Goal: Information Seeking & Learning: Find specific fact

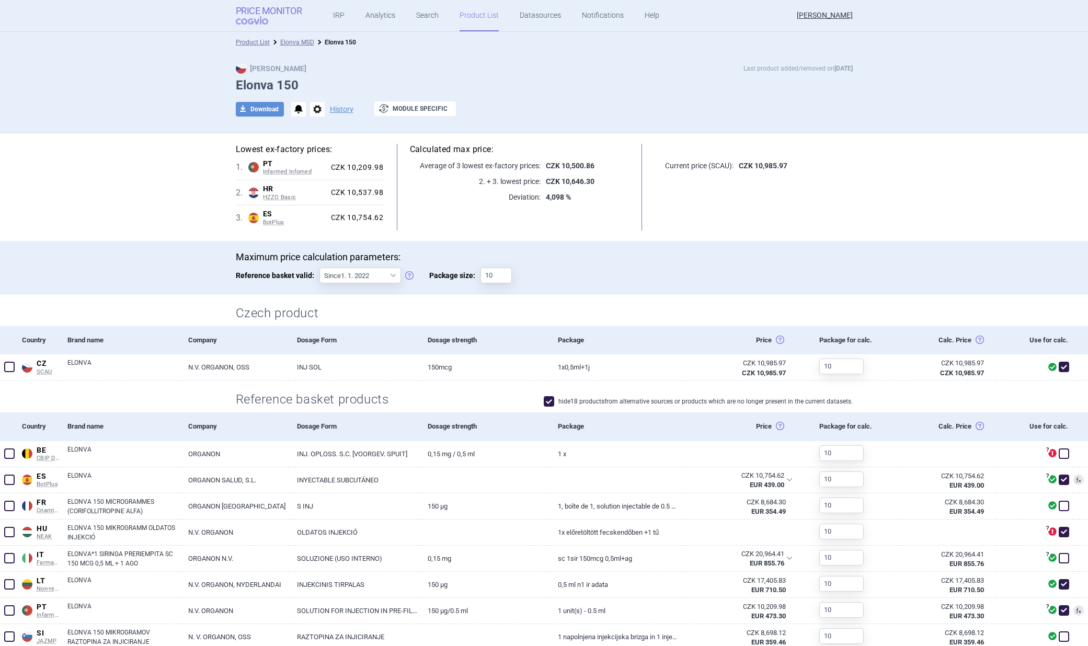
click at [262, 7] on strong "Price Monitor" at bounding box center [269, 11] width 66 height 10
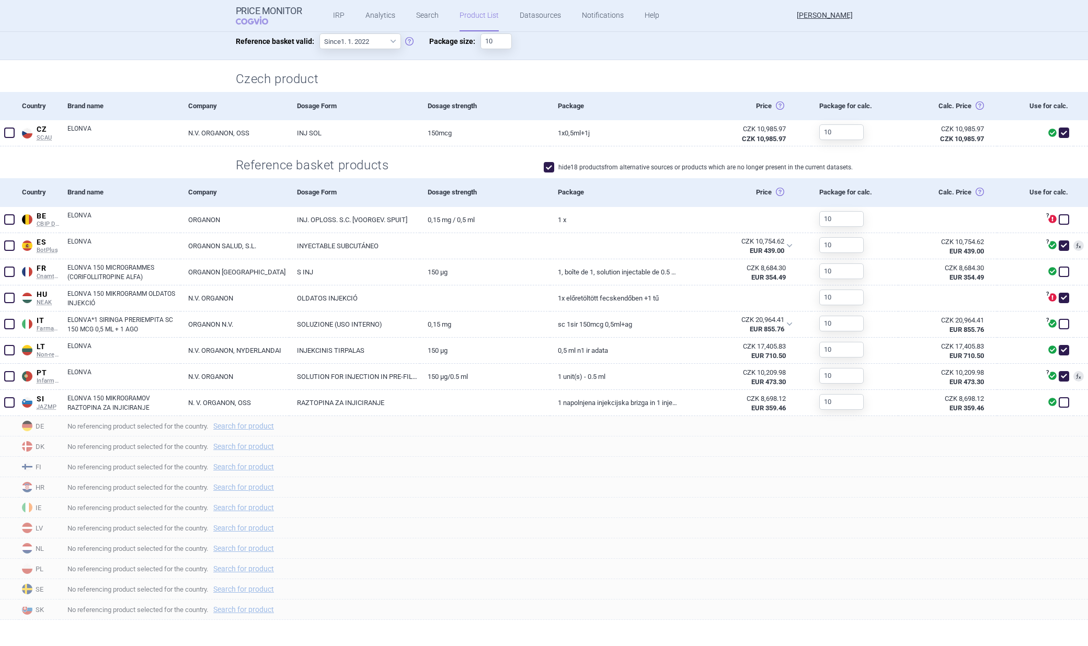
click at [547, 169] on span at bounding box center [549, 167] width 10 height 10
checkbox input "false"
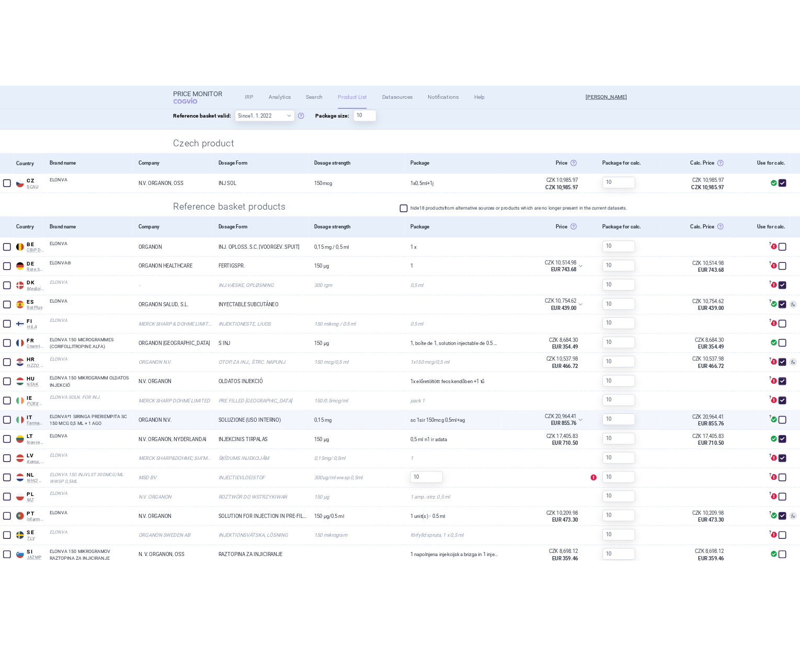
scroll to position [244, 0]
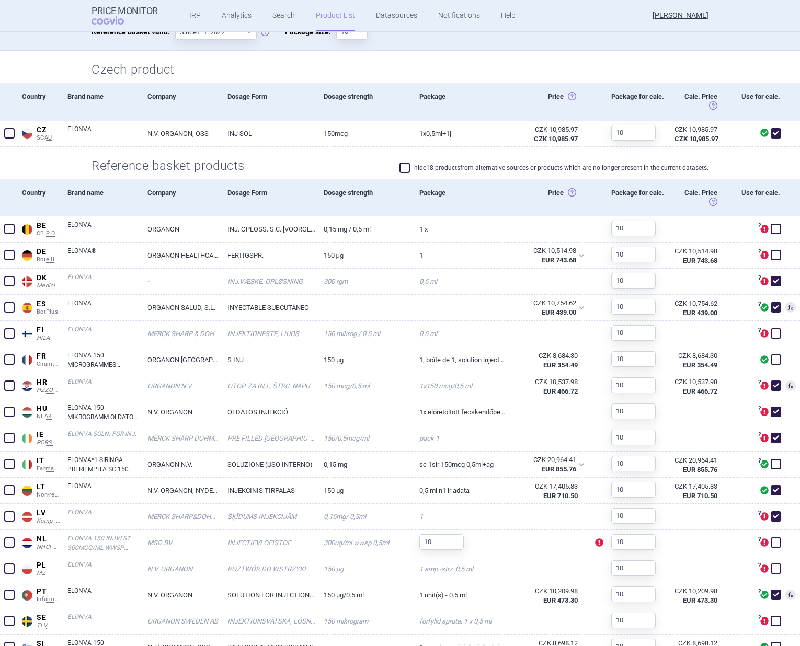
click at [487, 62] on h2 "Czech product" at bounding box center [399, 69] width 617 height 17
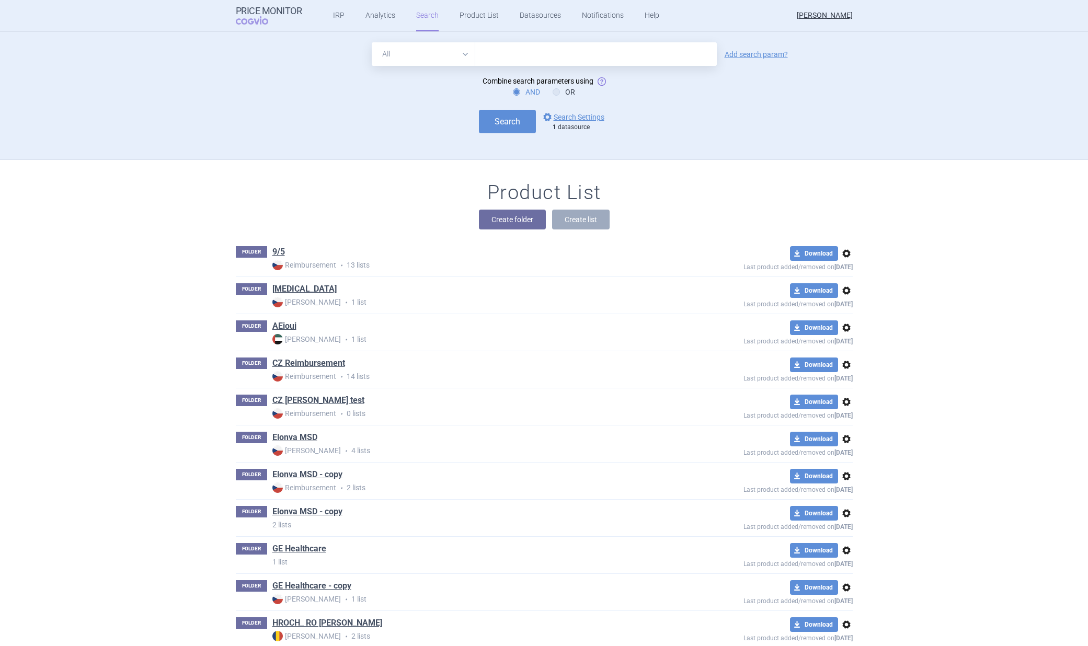
click at [481, 52] on input "text" at bounding box center [596, 54] width 242 height 24
paste input "TELMISARTAN/HCT SANDOZ TABLET OMHULD 80/25MG"
type input "TELMISARTAN/HCT SANDOZ TABLET OMHULD 80/25MG"
click button "Search" at bounding box center [507, 122] width 57 height 24
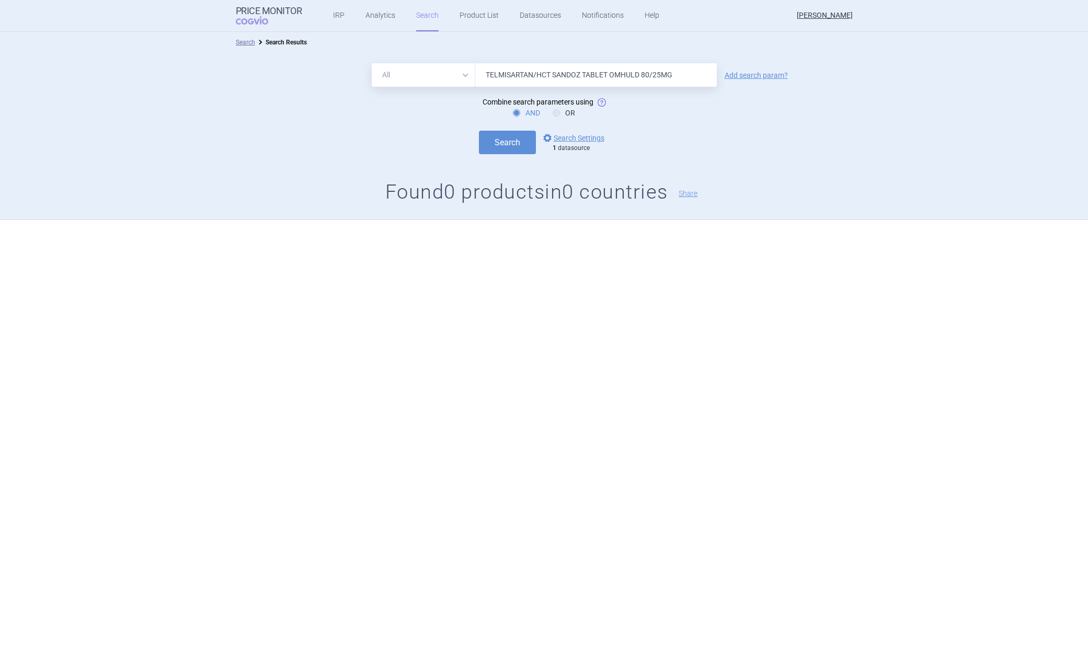
click at [682, 72] on input "TELMISARTAN/HCT SANDOZ TABLET OMHULD 80/25MG" at bounding box center [596, 75] width 242 height 24
click at [479, 131] on button "Search" at bounding box center [507, 143] width 57 height 24
click at [563, 76] on input "TELMISARTAN/HCT SANDOZ" at bounding box center [596, 75] width 242 height 24
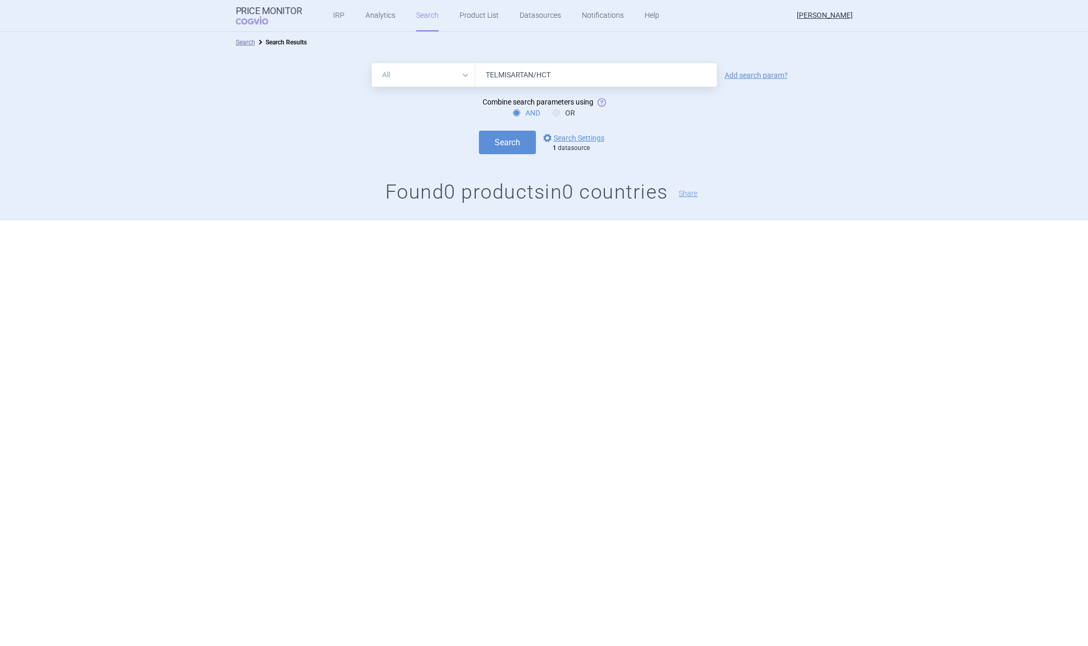
click at [479, 131] on button "Search" at bounding box center [507, 143] width 57 height 24
type input "TELMISARTAN"
click at [479, 131] on button "Search" at bounding box center [507, 143] width 57 height 24
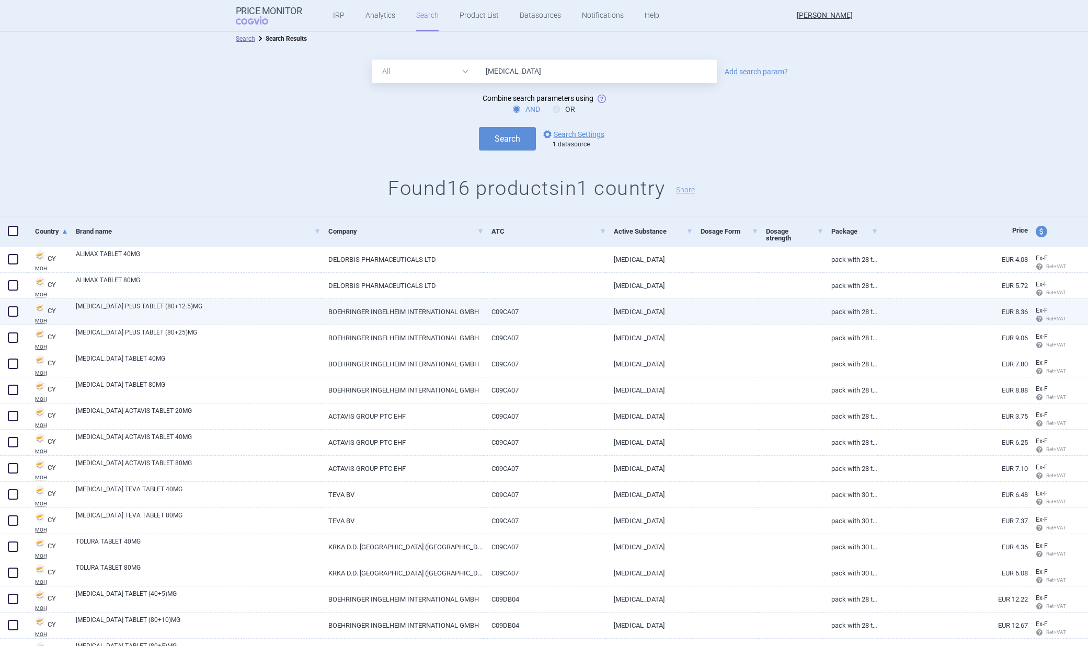
scroll to position [4, 0]
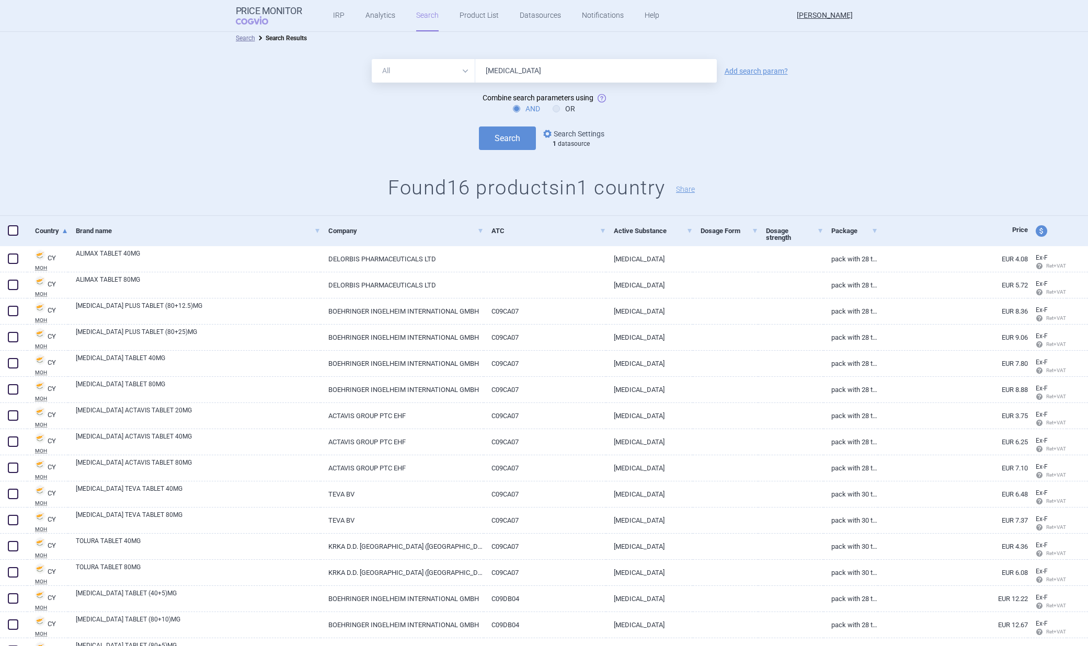
click at [566, 132] on link "options Search Settings" at bounding box center [572, 134] width 63 height 13
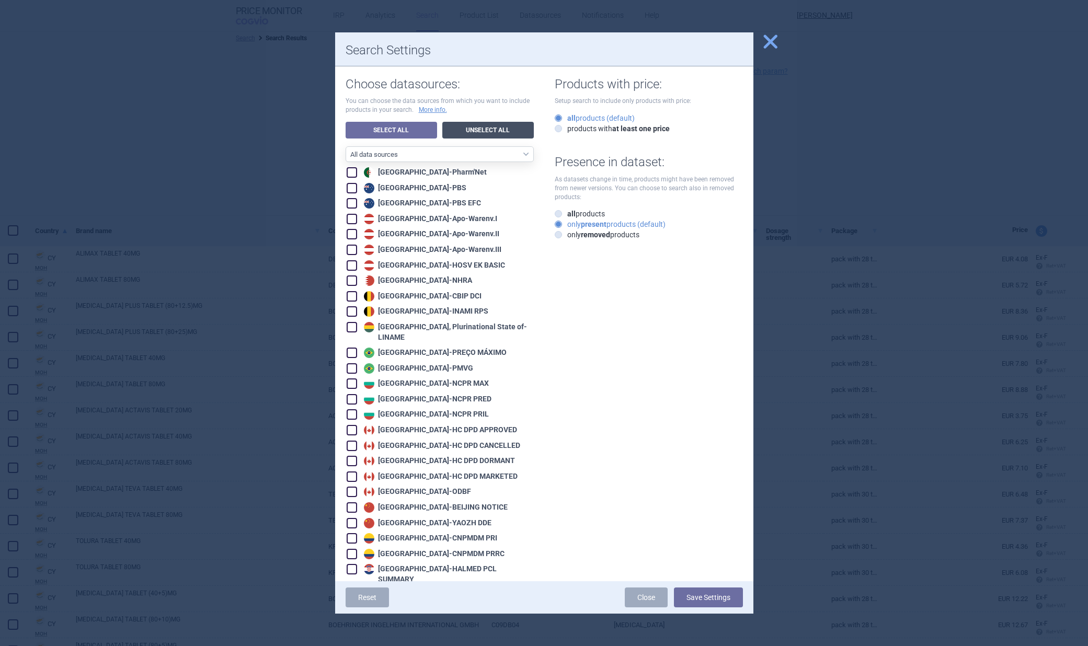
click at [460, 128] on link "Unselect All" at bounding box center [487, 130] width 91 height 17
checkbox input "false"
click at [406, 131] on link "Select All" at bounding box center [391, 130] width 91 height 17
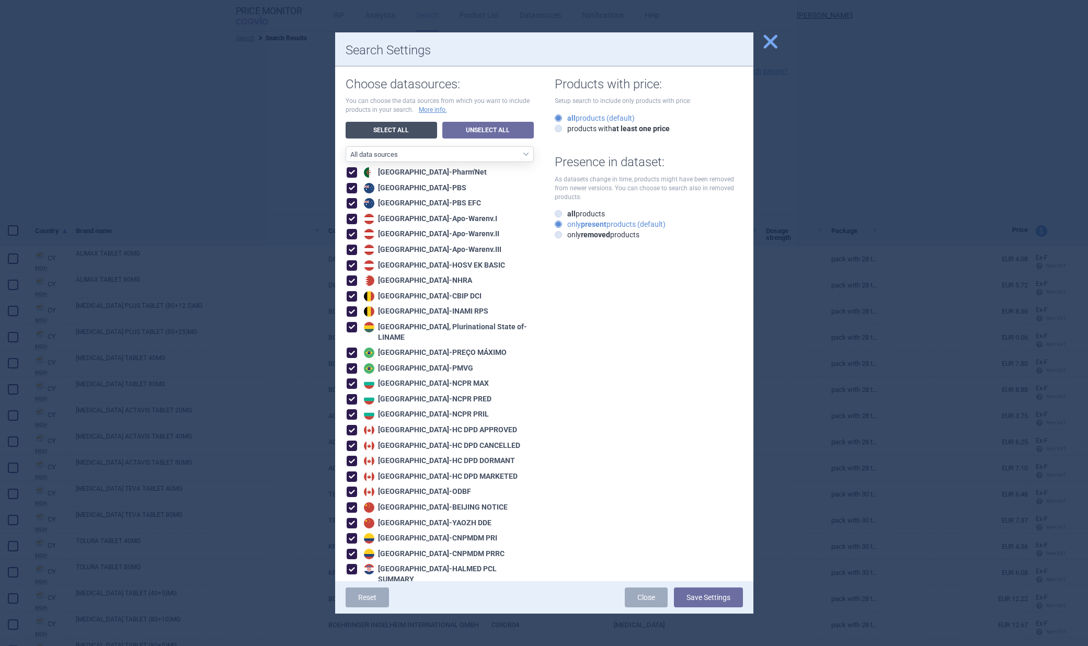
checkbox input "true"
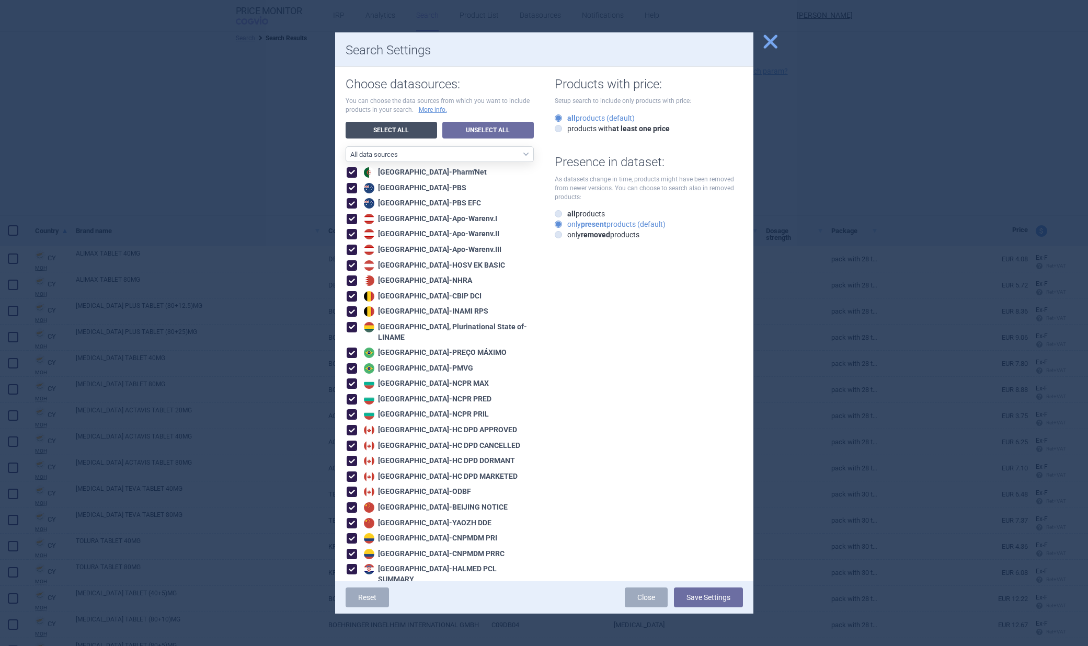
checkbox input "true"
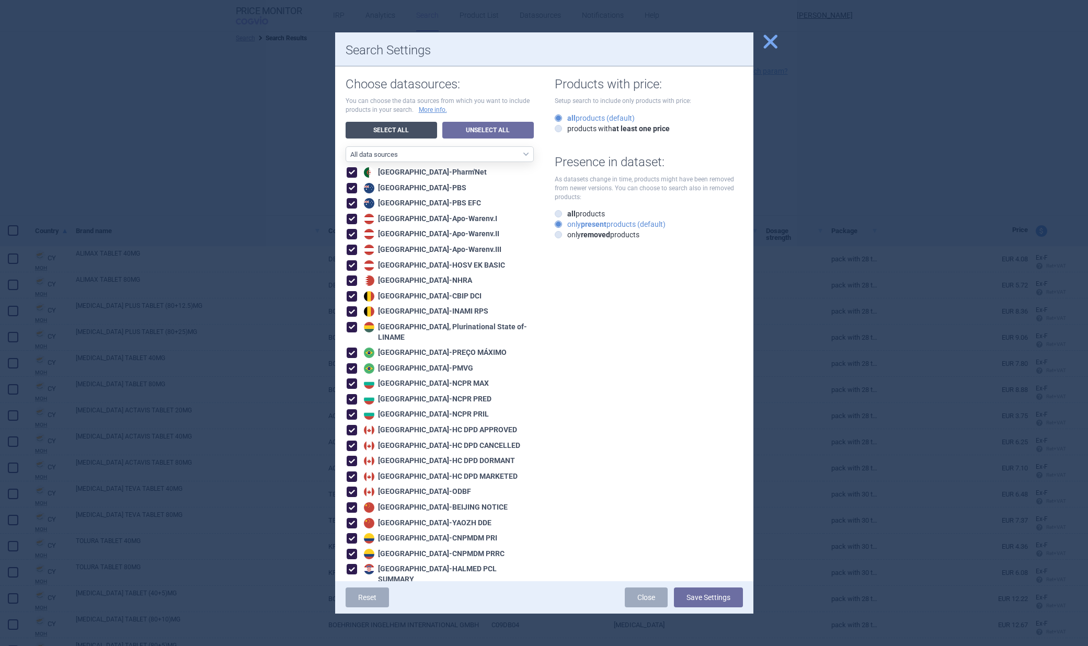
checkbox input "true"
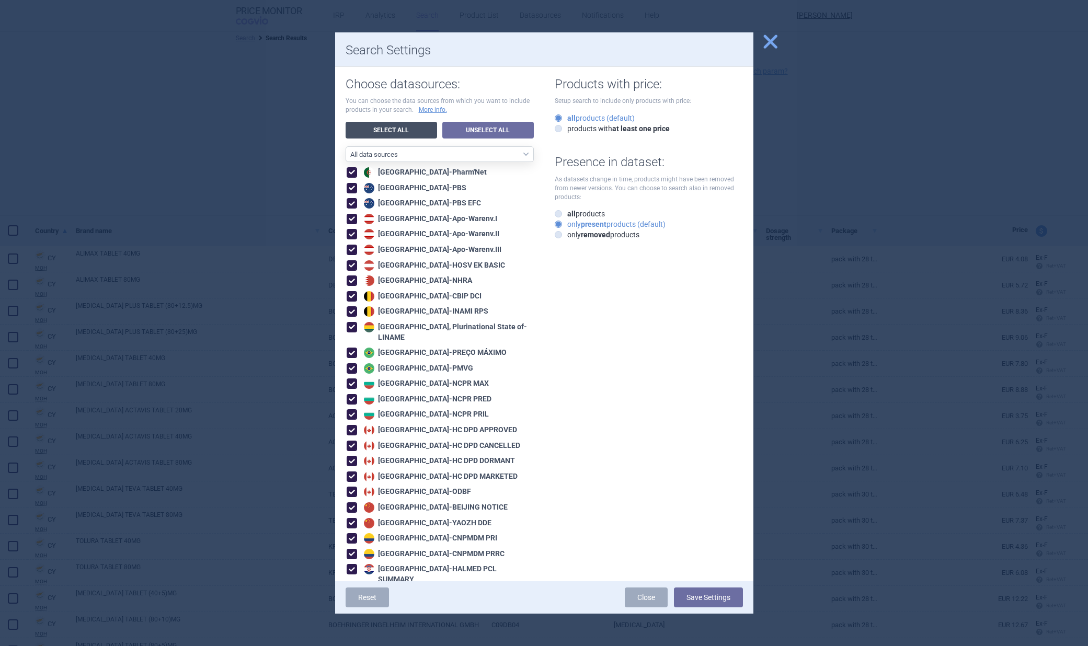
checkbox input "true"
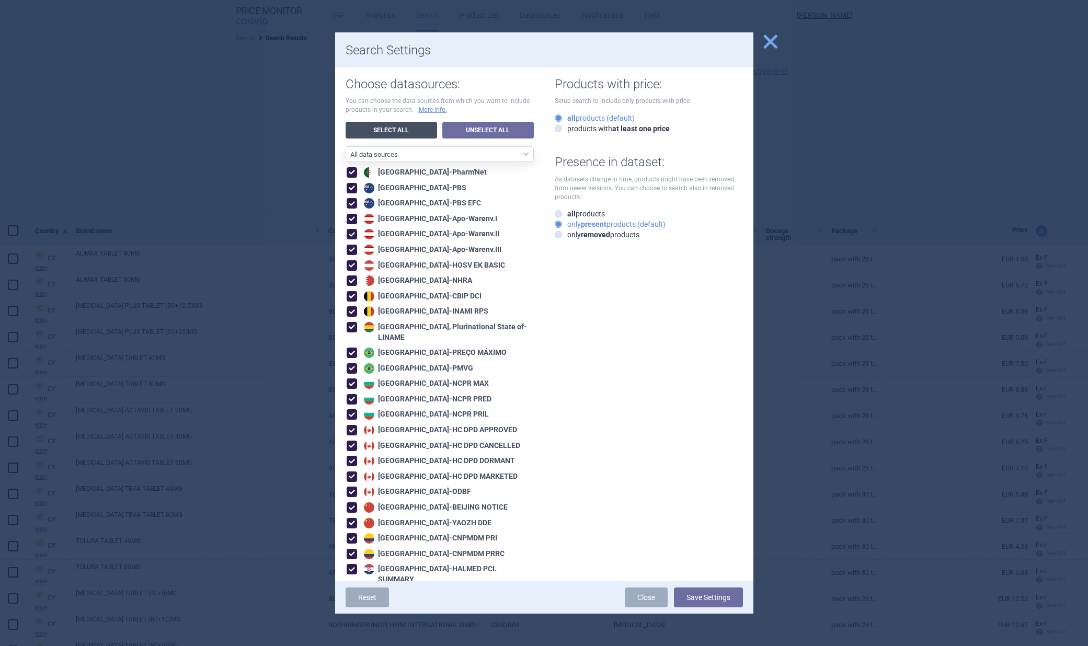
checkbox input "true"
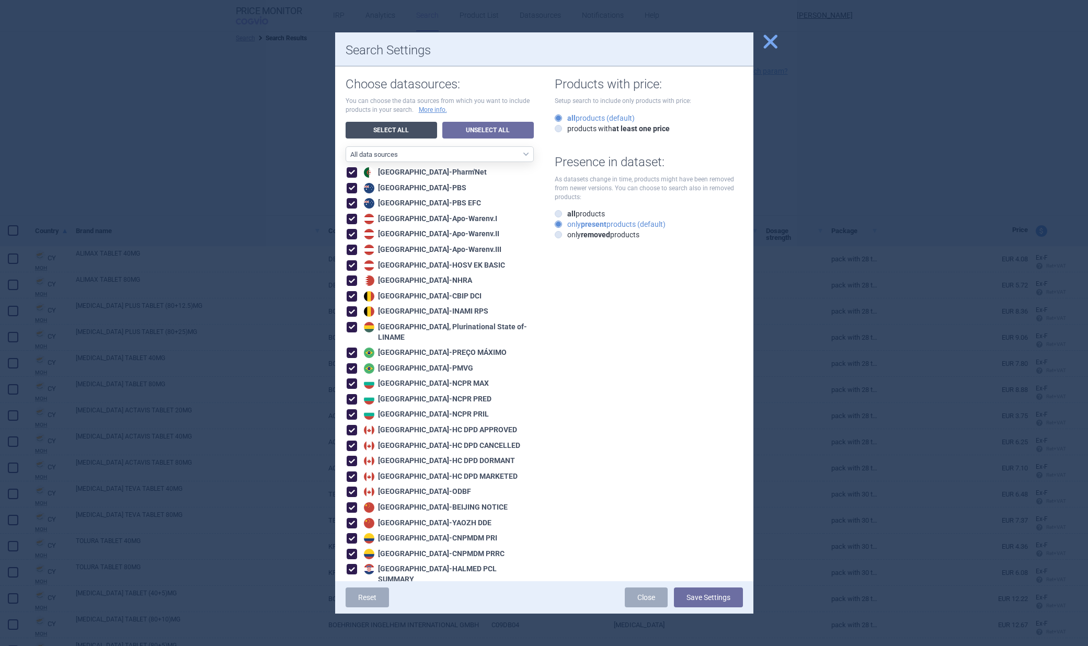
checkbox input "true"
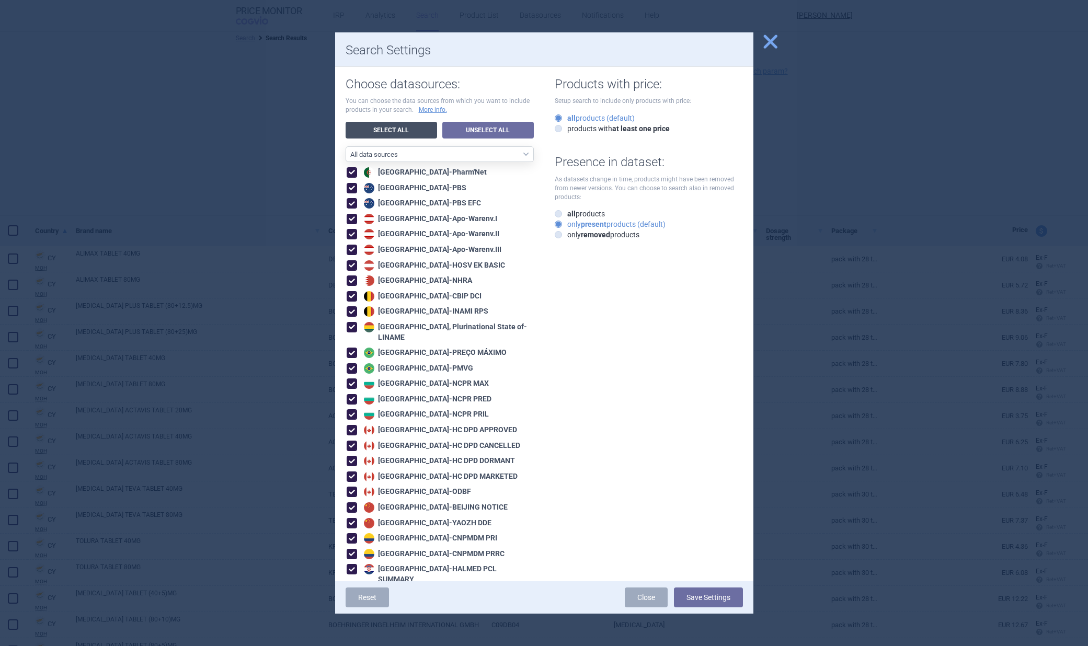
checkbox input "true"
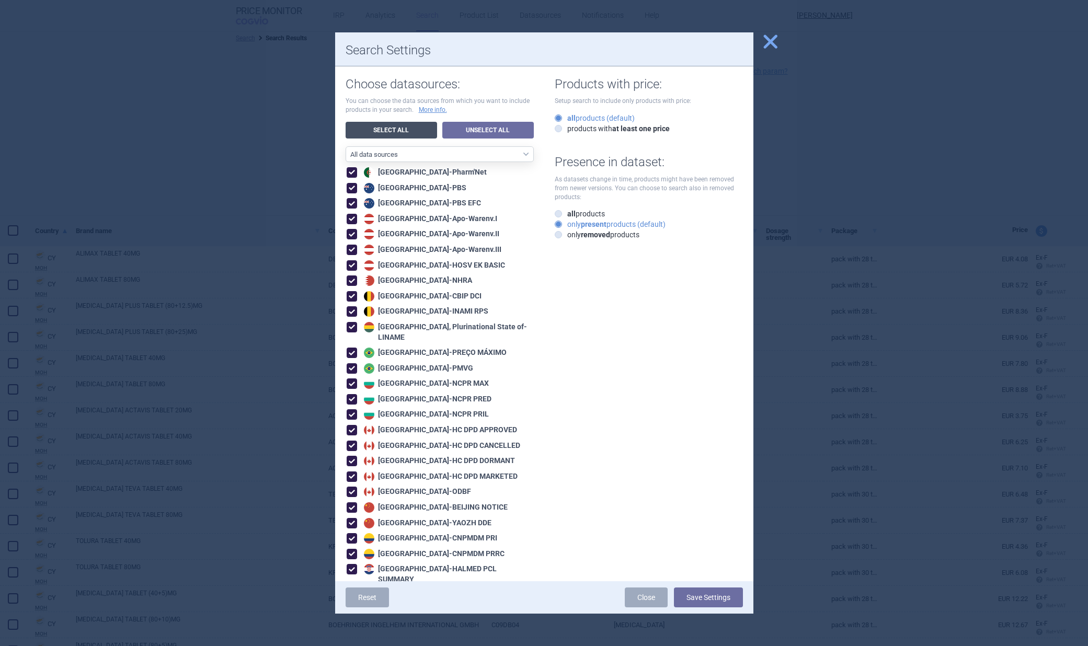
checkbox input "true"
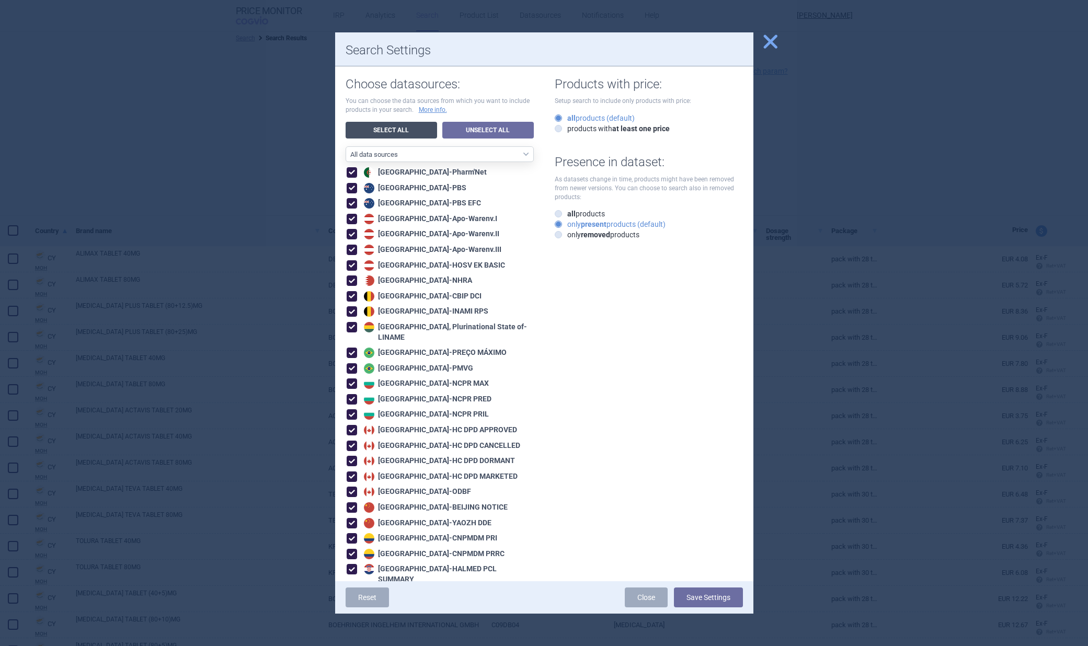
checkbox input "true"
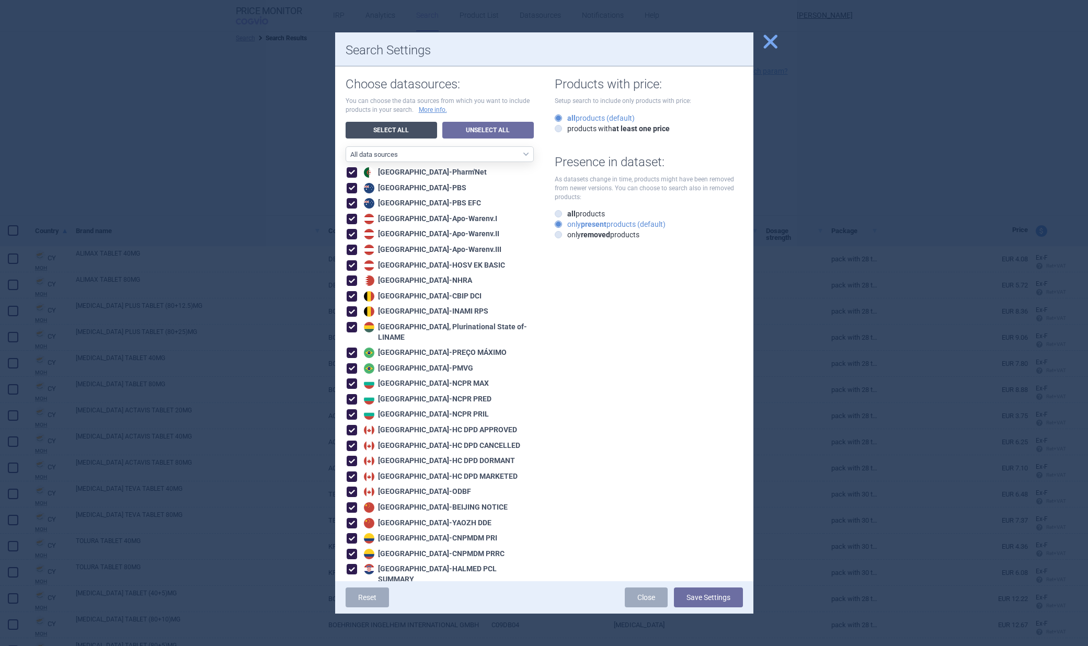
checkbox input "true"
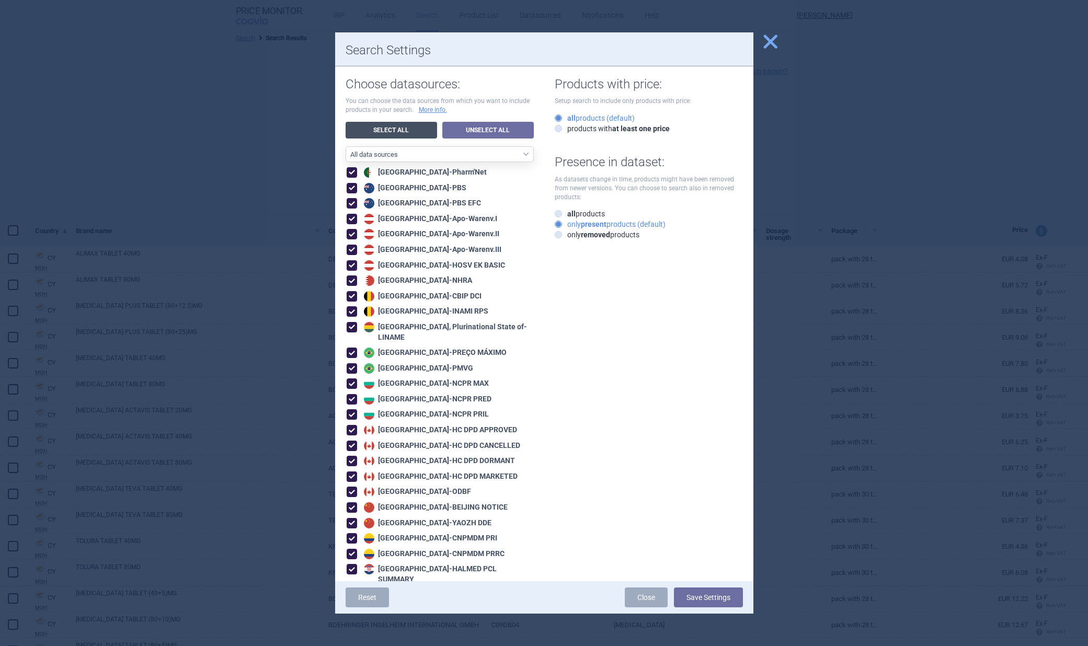
checkbox input "true"
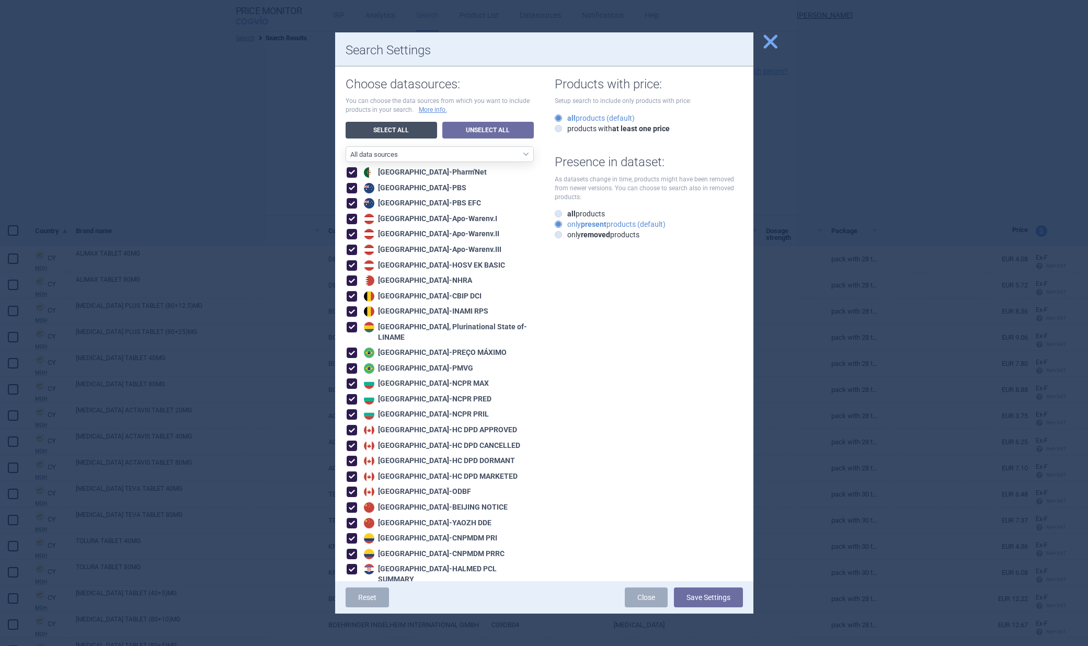
checkbox input "true"
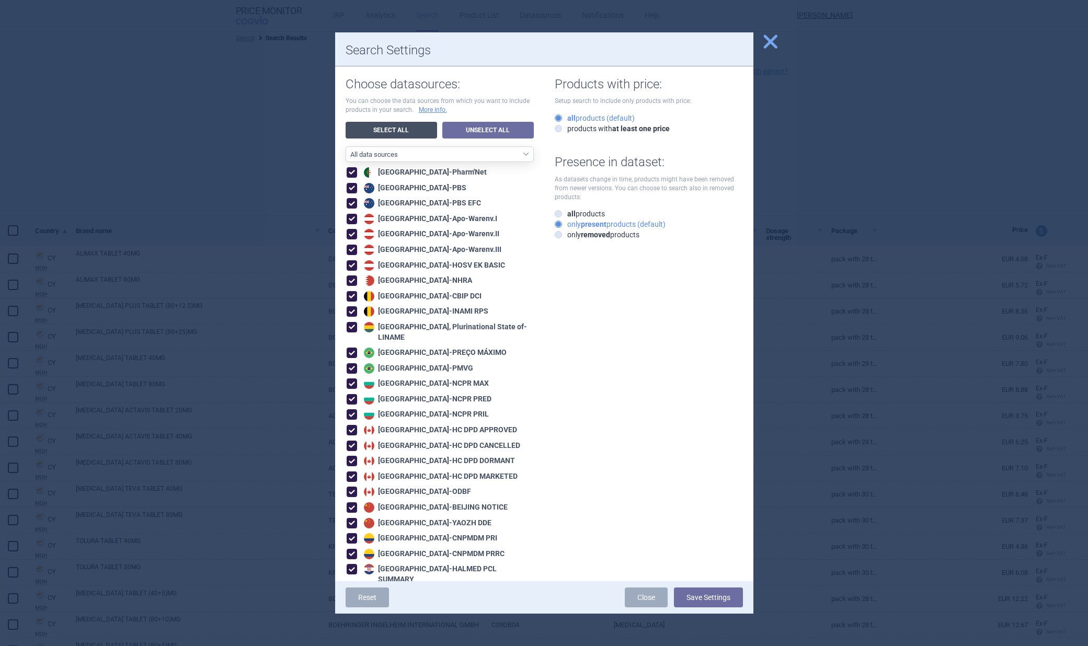
checkbox input "true"
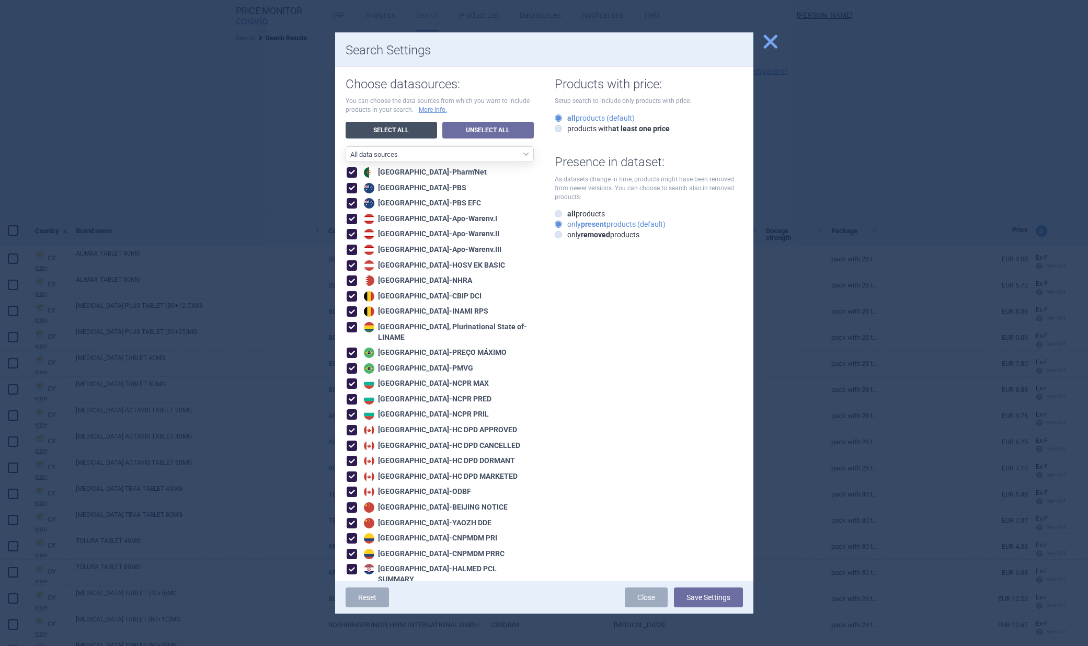
checkbox input "true"
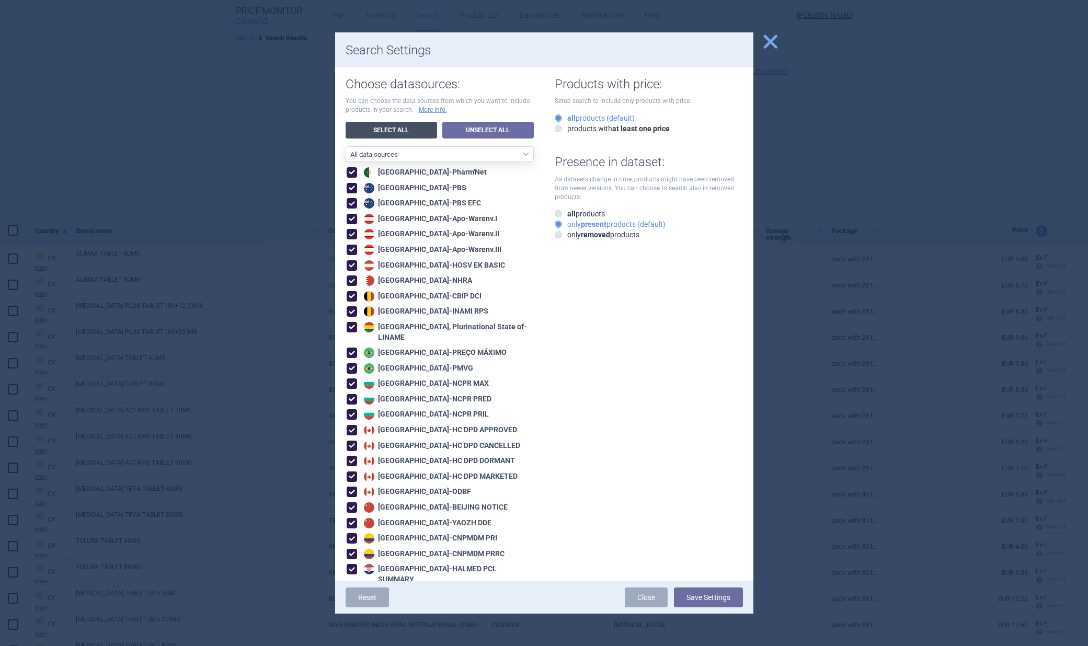
checkbox input "true"
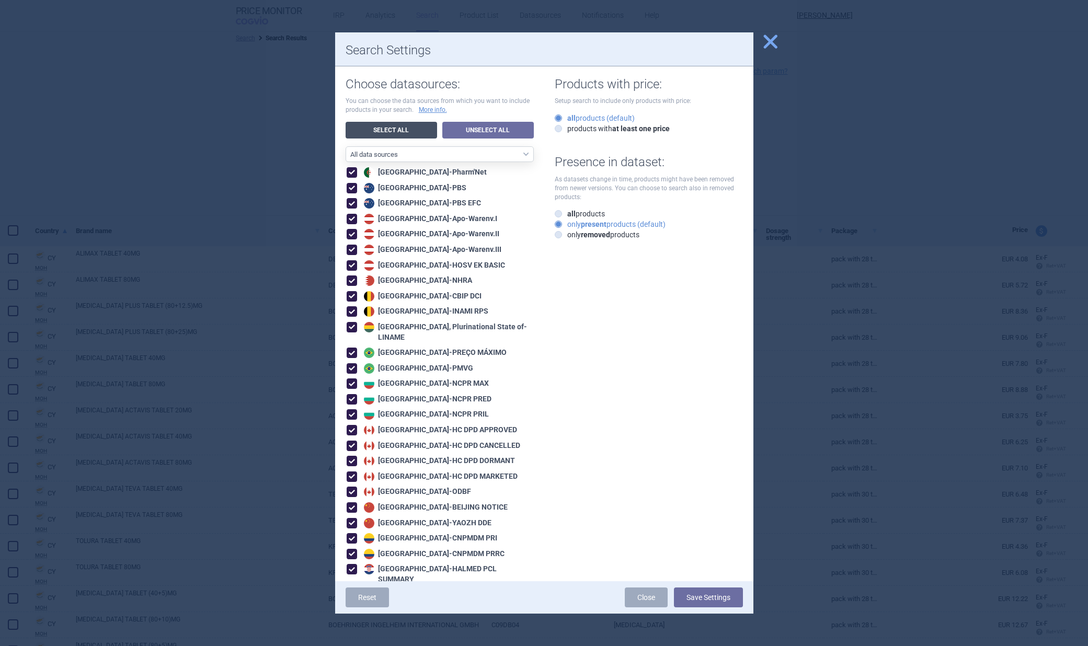
checkbox input "true"
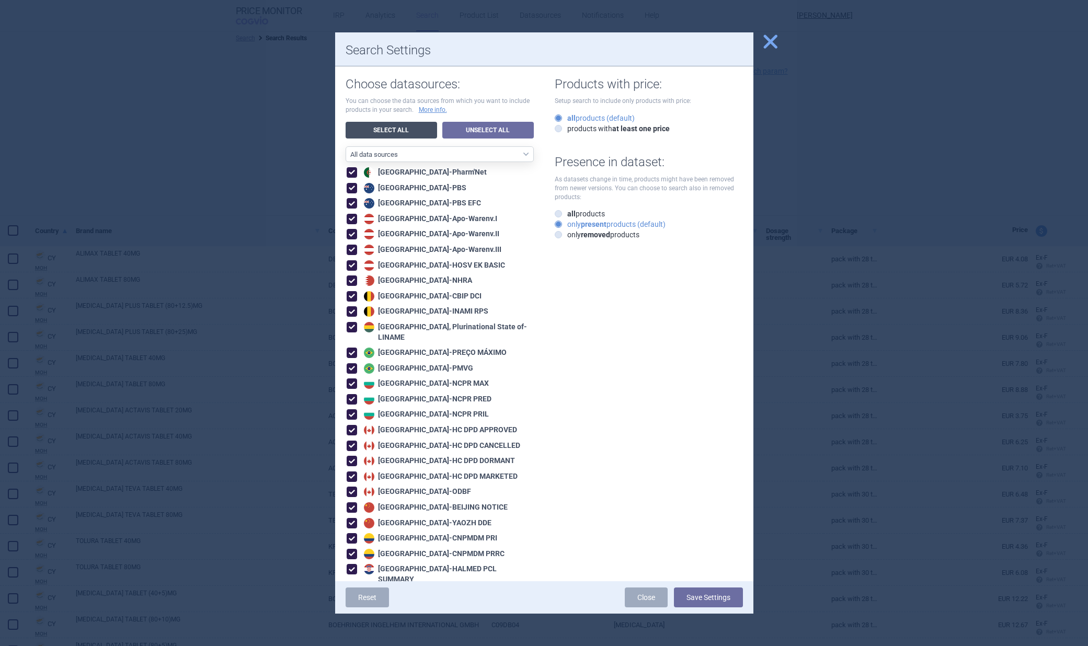
checkbox input "true"
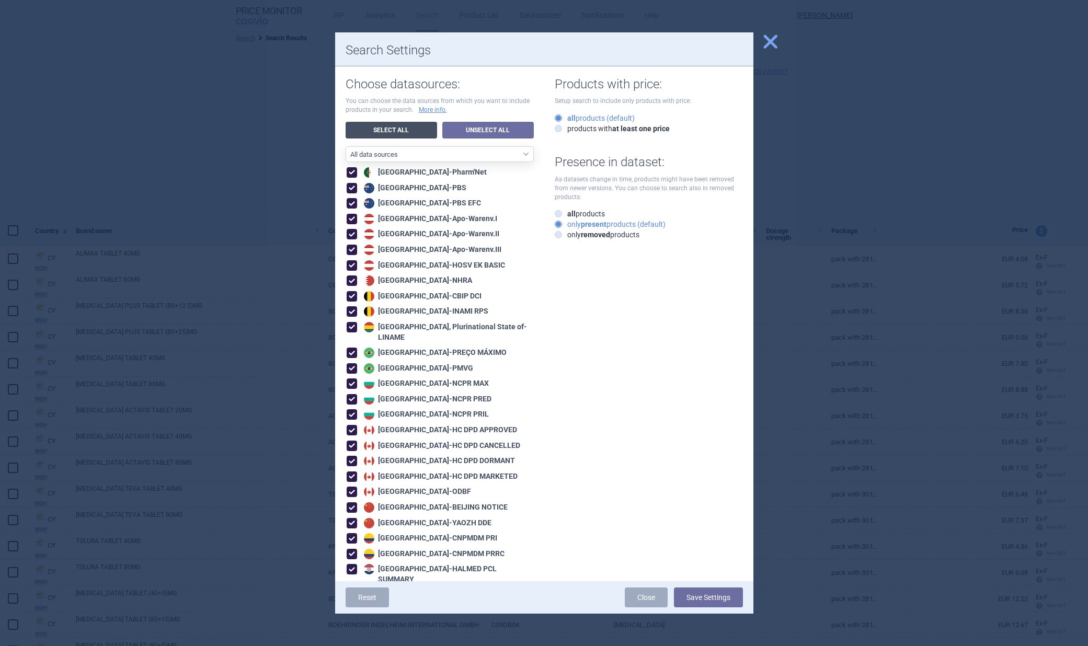
checkbox input "true"
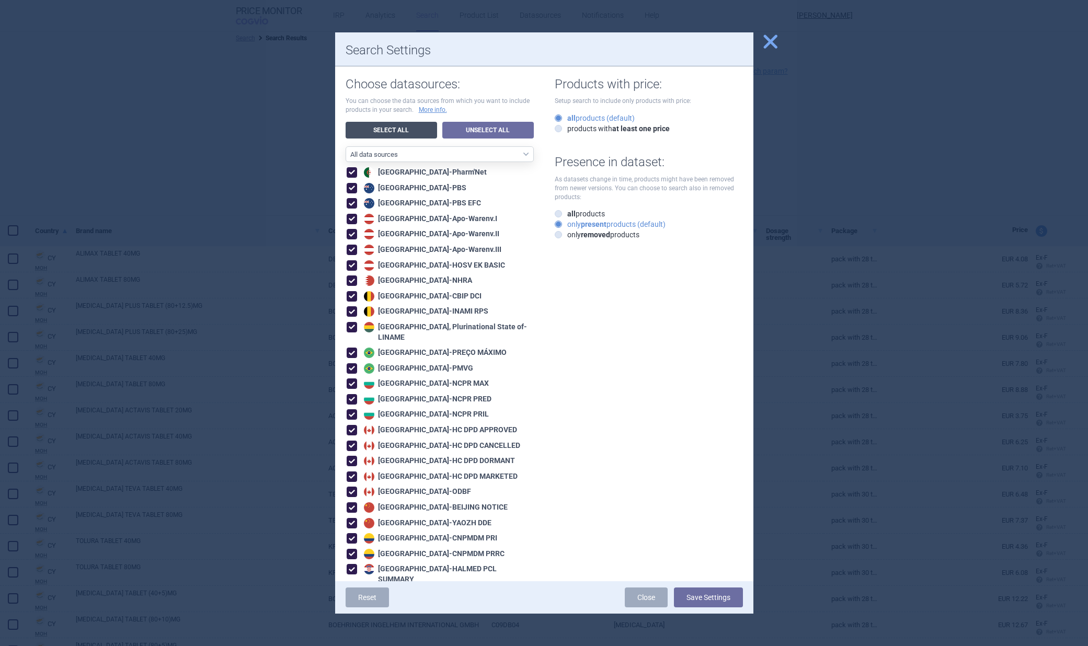
checkbox input "true"
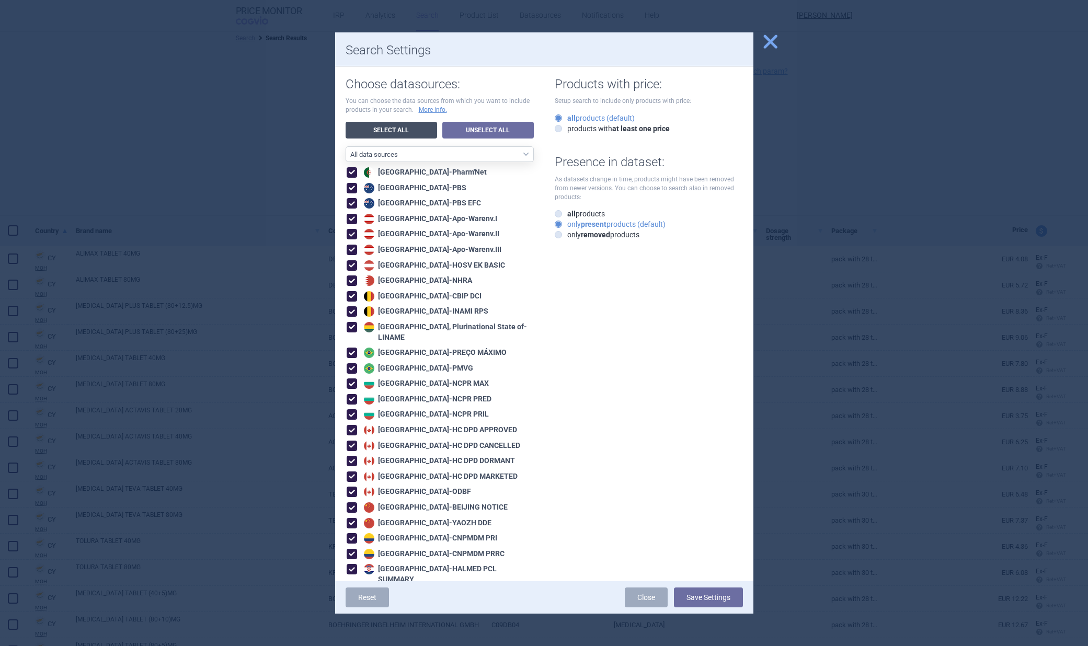
checkbox input "true"
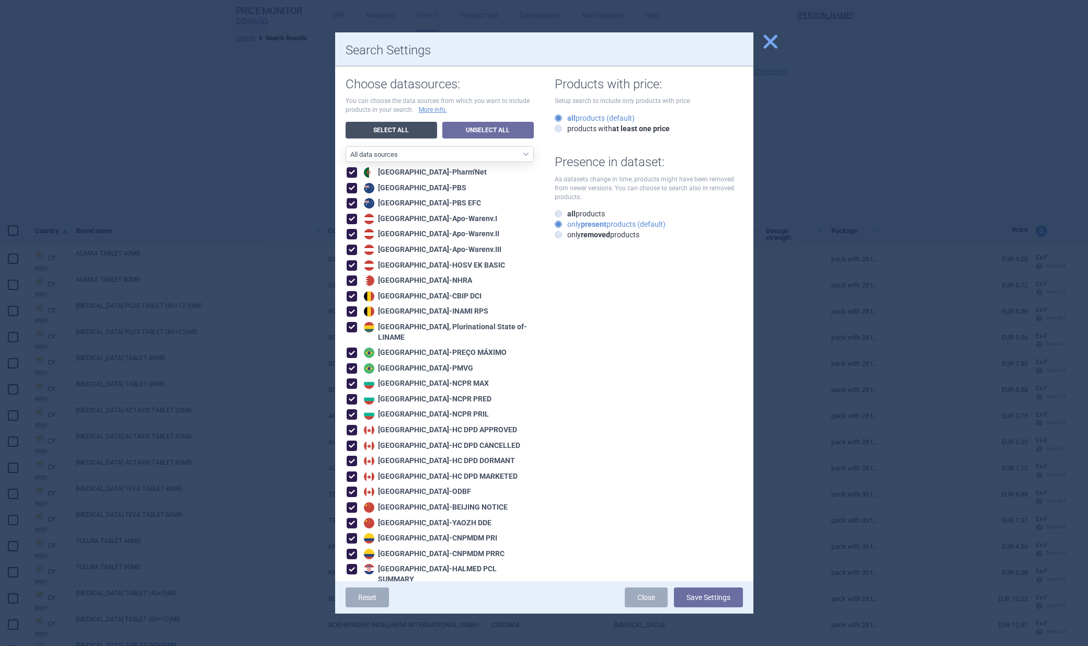
checkbox input "true"
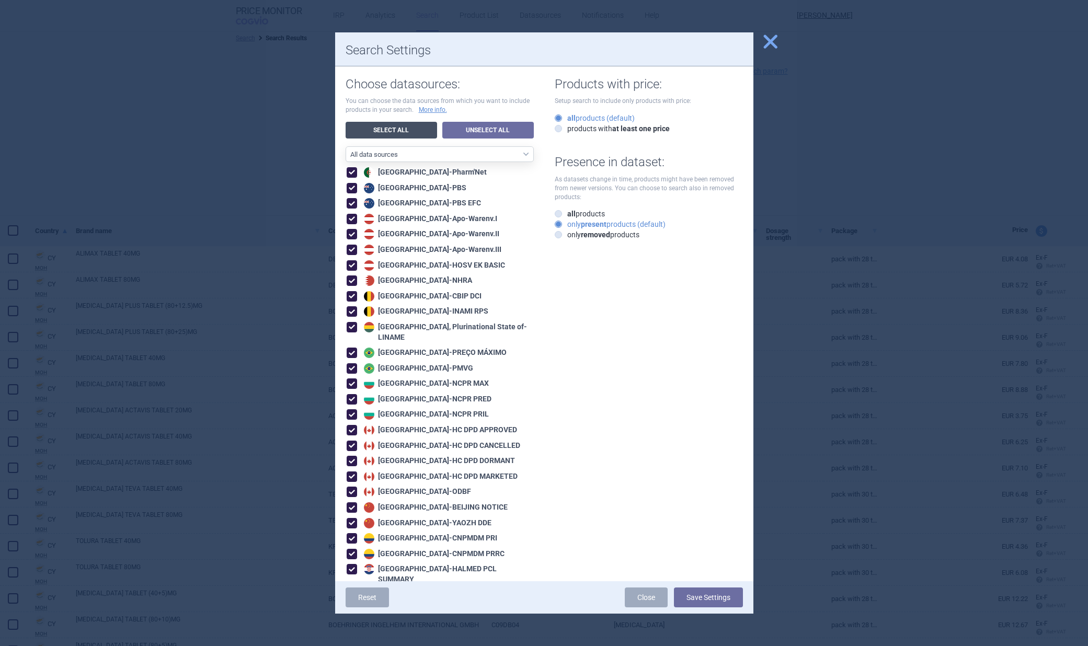
checkbox input "true"
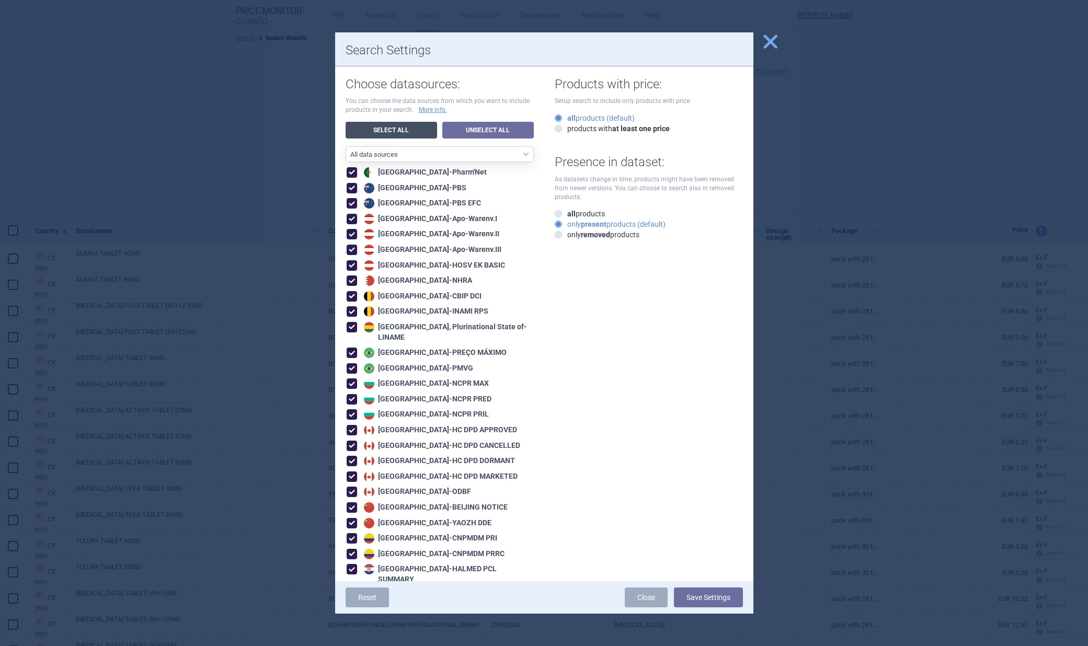
checkbox input "true"
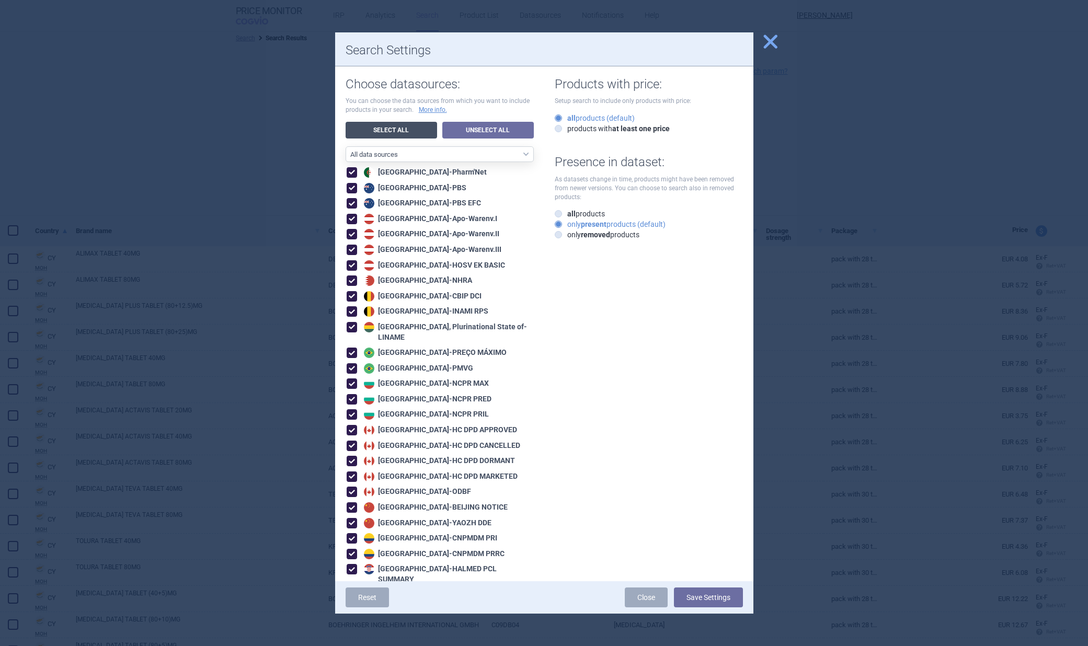
checkbox input "true"
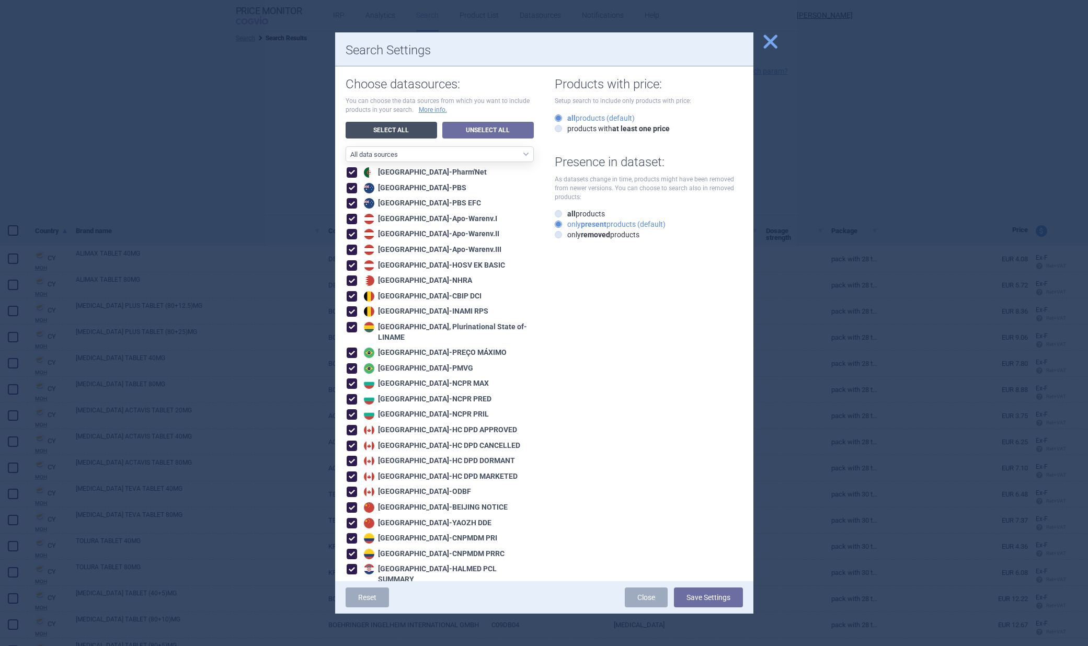
checkbox input "true"
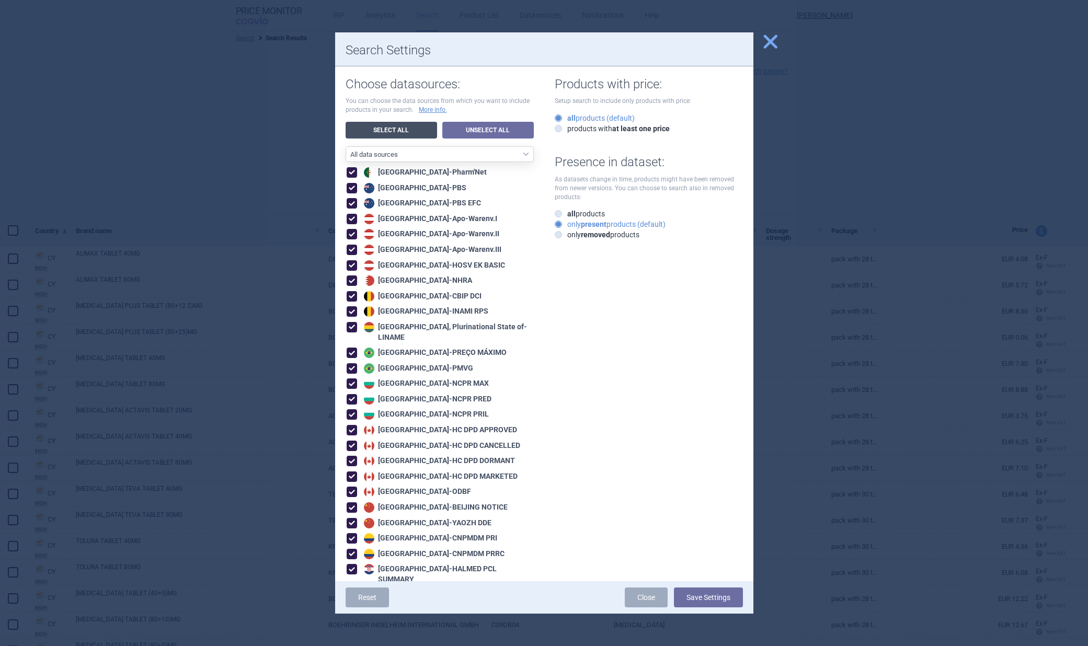
checkbox input "true"
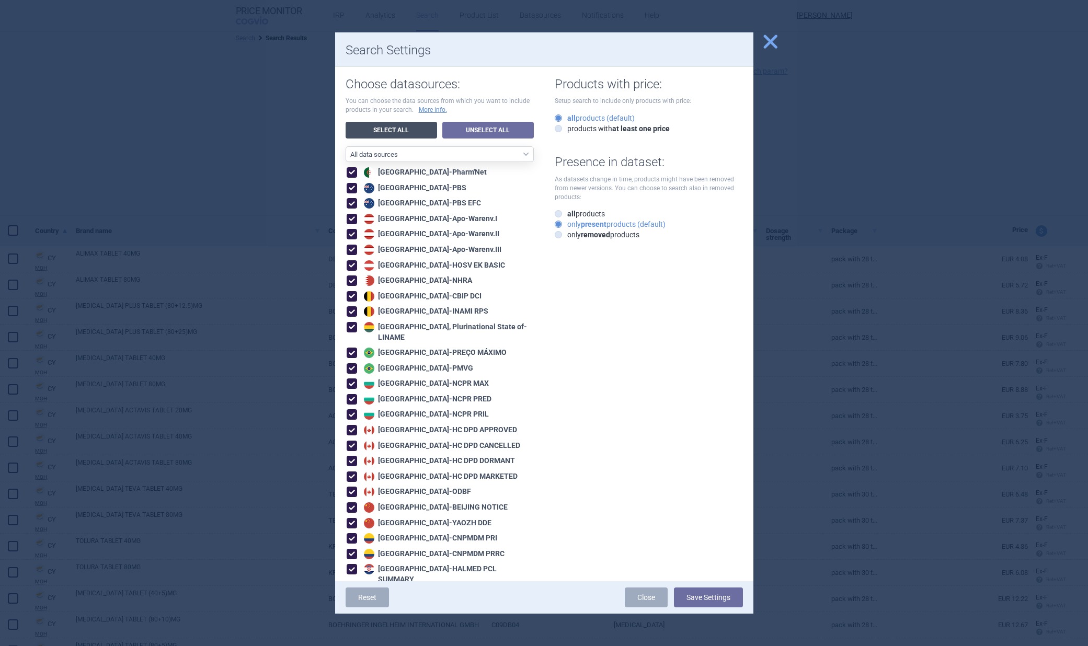
checkbox input "true"
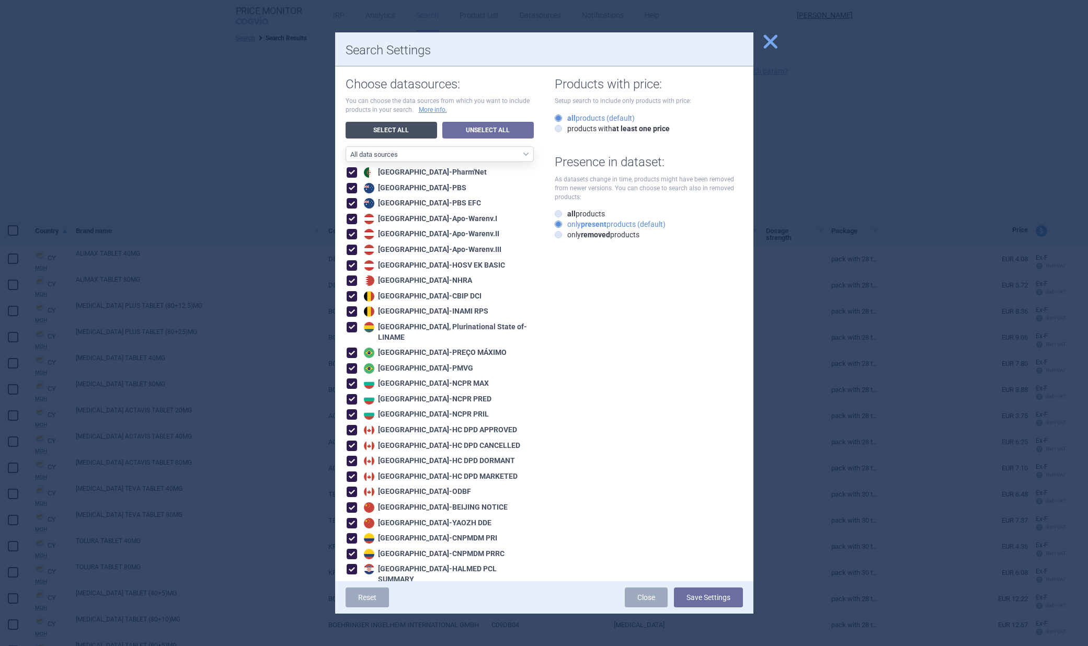
checkbox input "true"
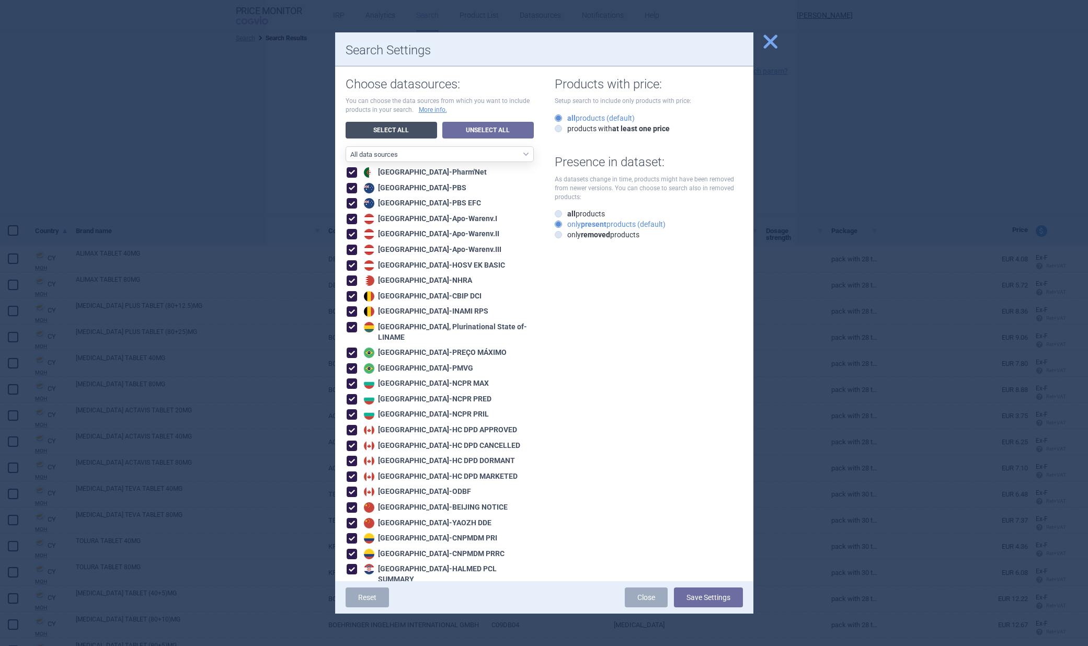
checkbox input "true"
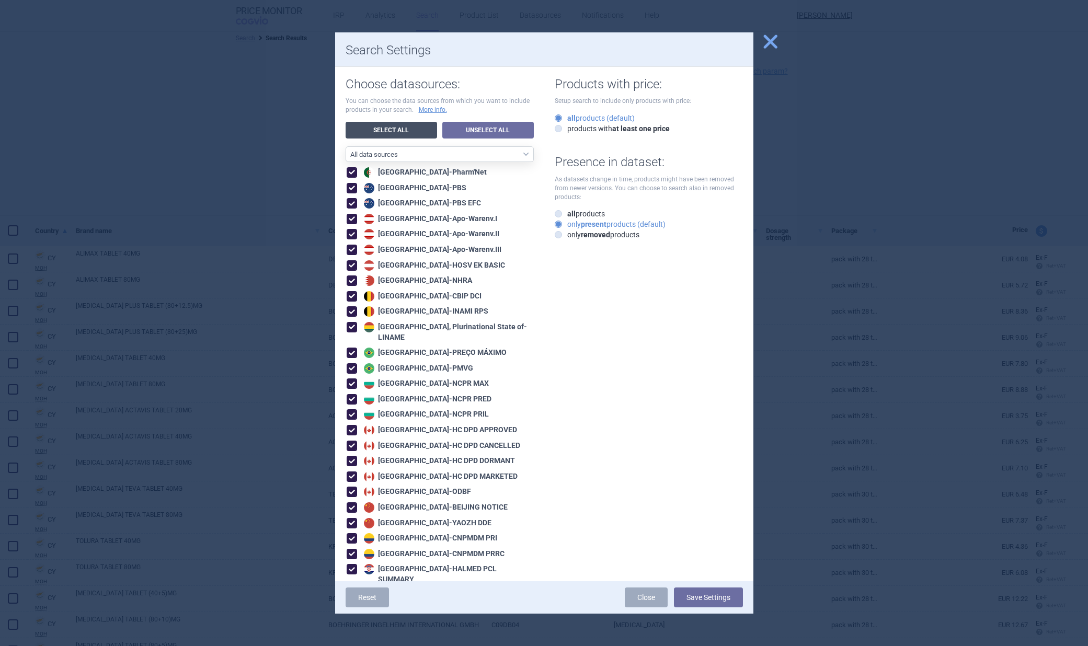
checkbox input "true"
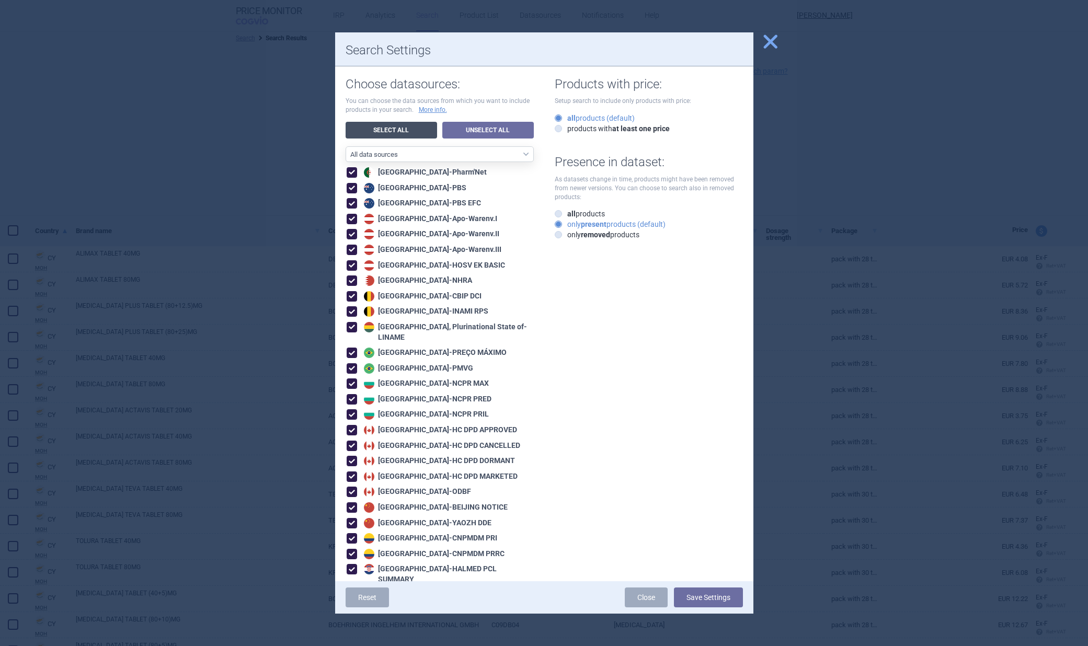
checkbox input "true"
click at [701, 596] on button "Save Settings" at bounding box center [708, 598] width 69 height 20
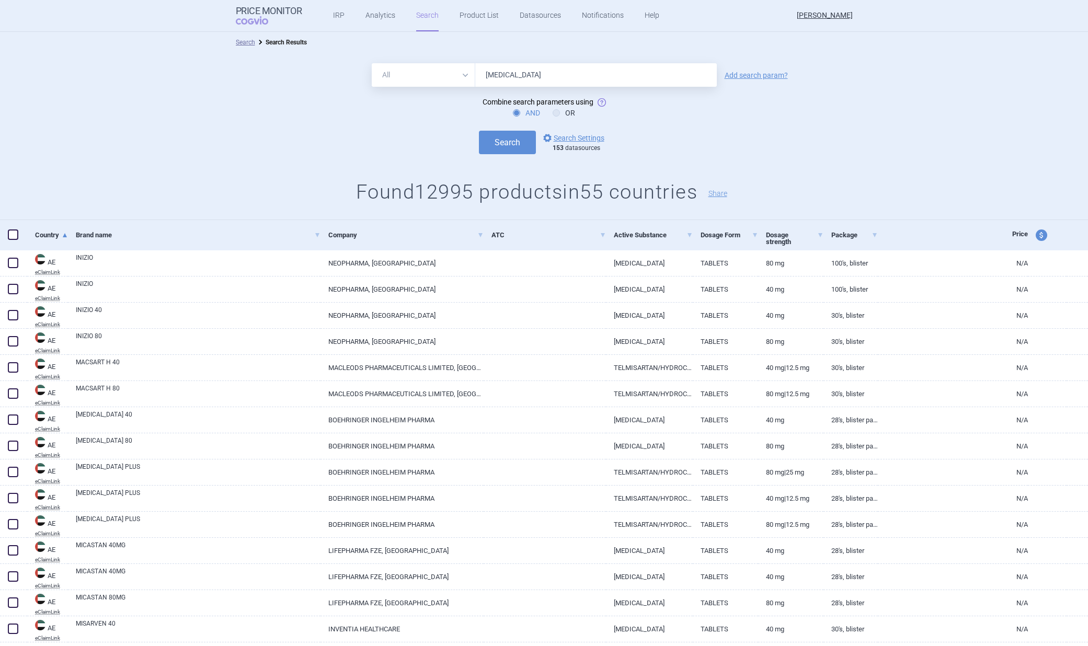
click at [516, 75] on input "TELMISARTAN" at bounding box center [596, 75] width 242 height 24
paste input "/HCT SANDOZ TABLET OMHULD 80/25MG"
type input "TELMISARTAN/HCT SANDOZ TABLET OMHULD 80/25MG"
click at [479, 131] on button "Search" at bounding box center [507, 143] width 57 height 24
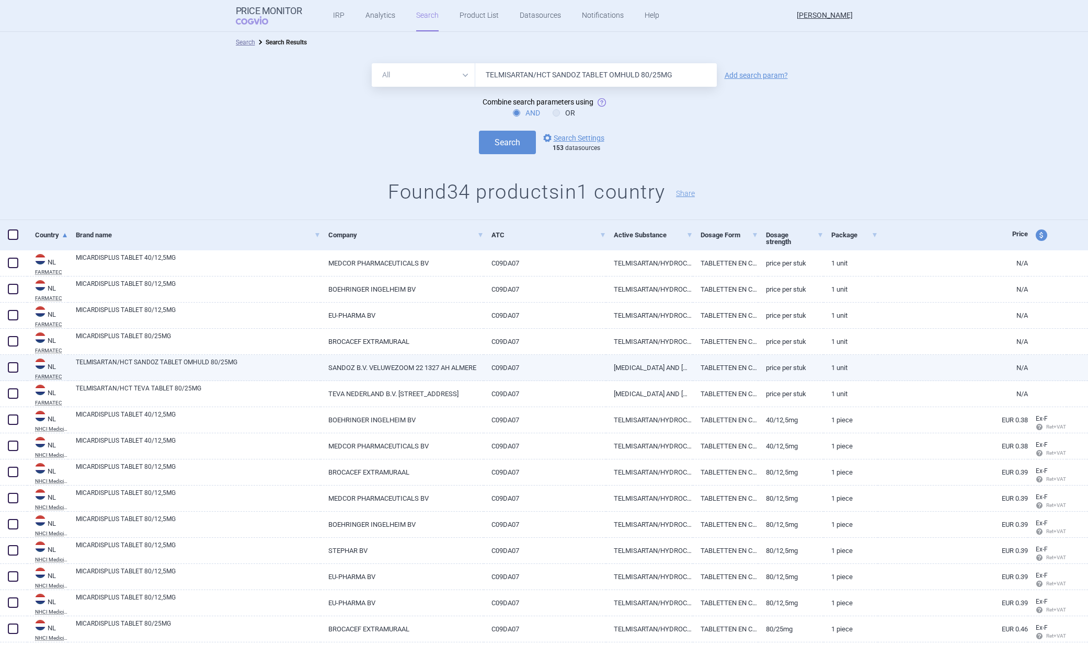
click at [15, 366] on span at bounding box center [13, 367] width 10 height 10
checkbox input "true"
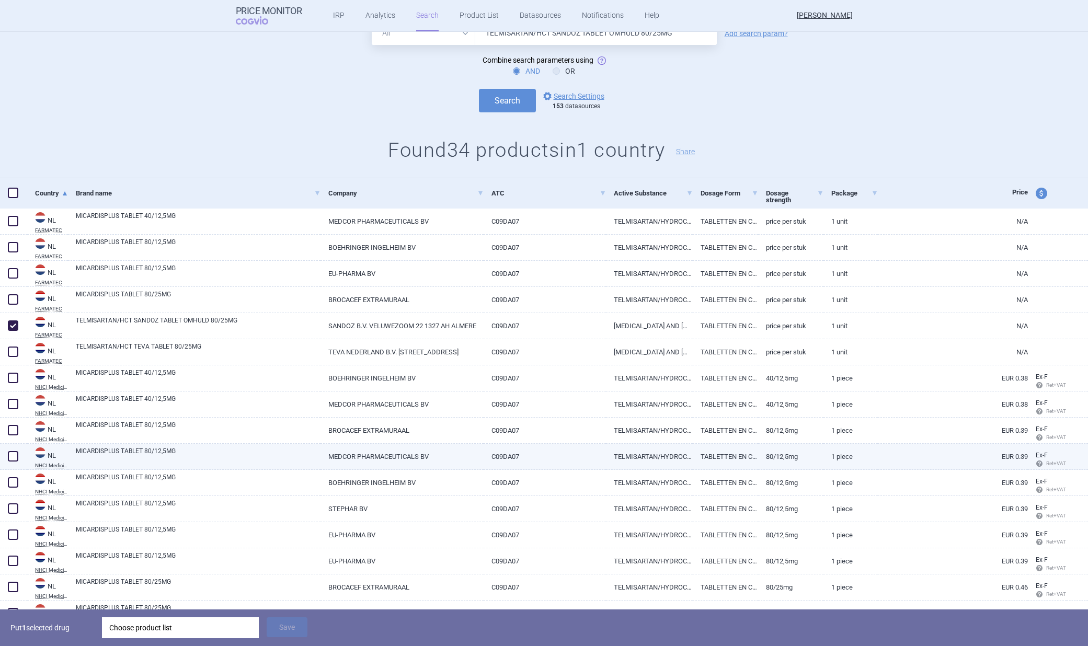
scroll to position [39, 0]
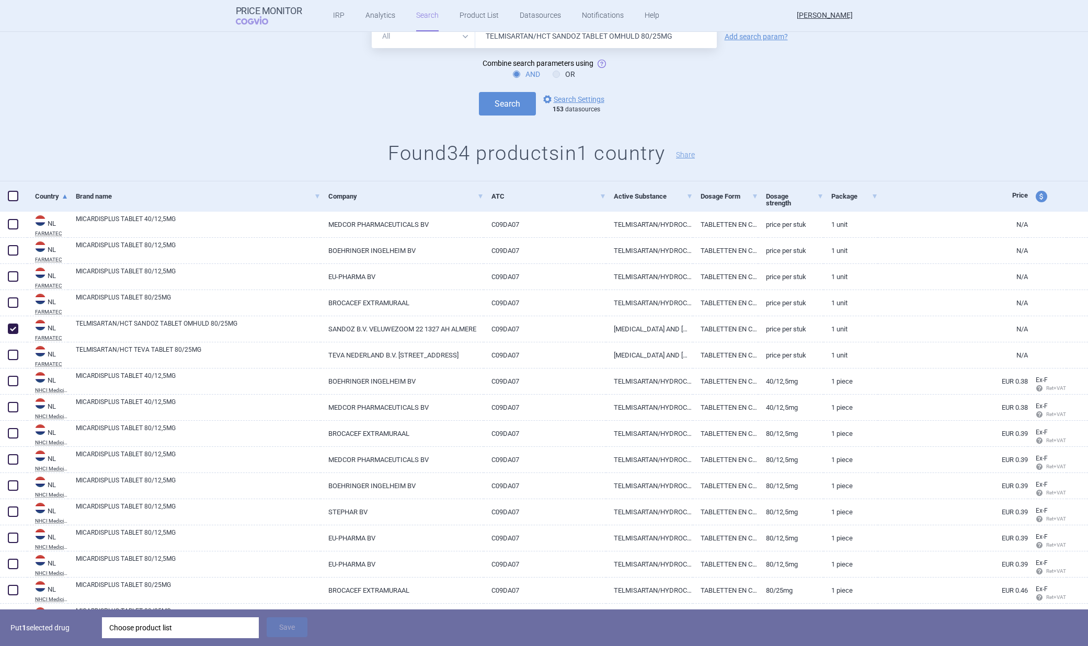
click at [175, 625] on div "Choose product list" at bounding box center [180, 627] width 142 height 21
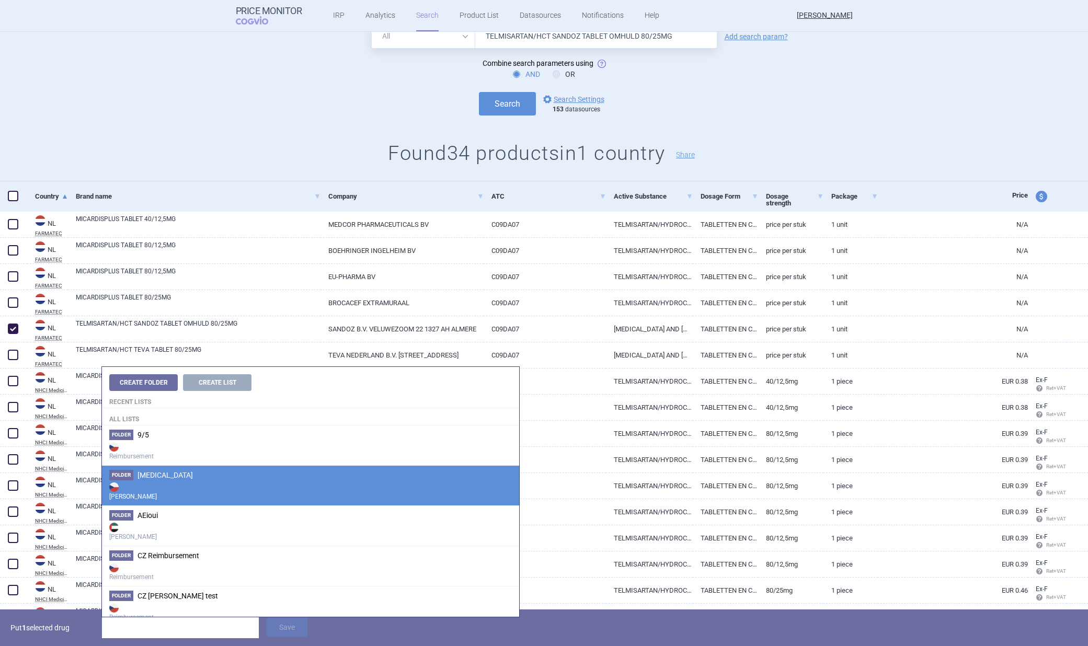
click at [177, 479] on li "Folder ADASUVE Max Price" at bounding box center [310, 485] width 417 height 40
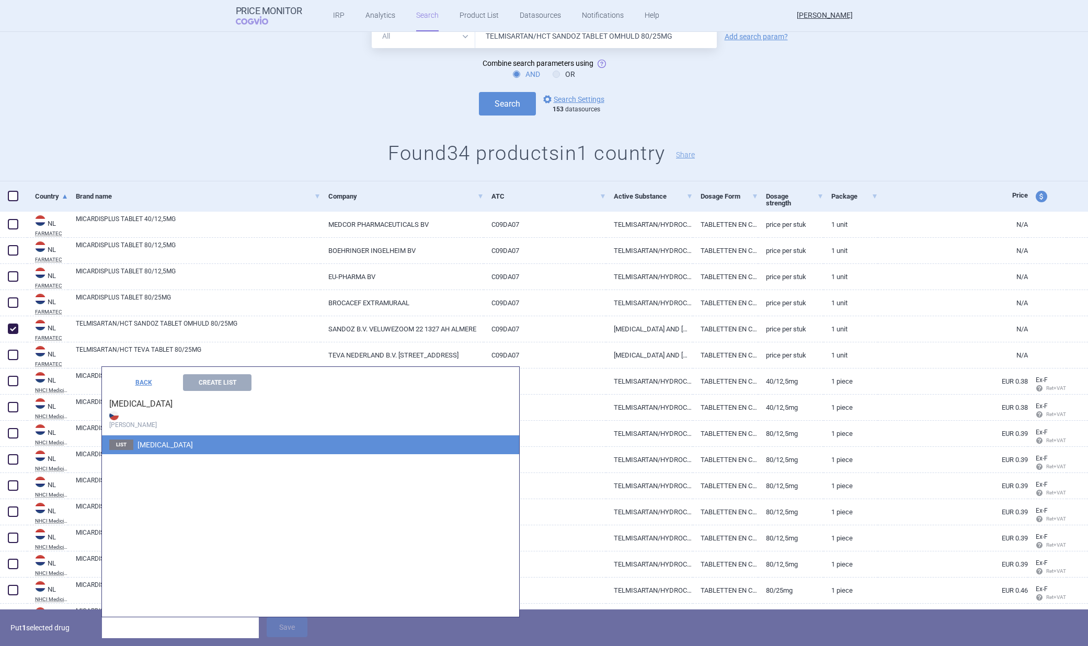
click at [165, 447] on span "[MEDICAL_DATA]" at bounding box center [164, 445] width 55 height 8
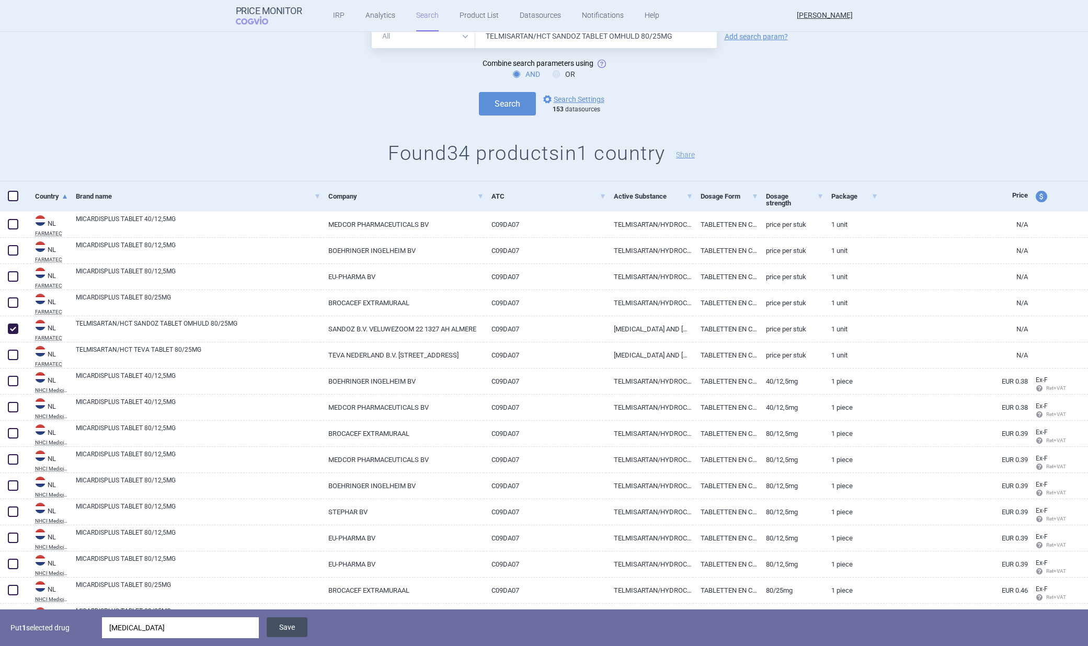
click at [288, 624] on button "Save" at bounding box center [287, 627] width 41 height 20
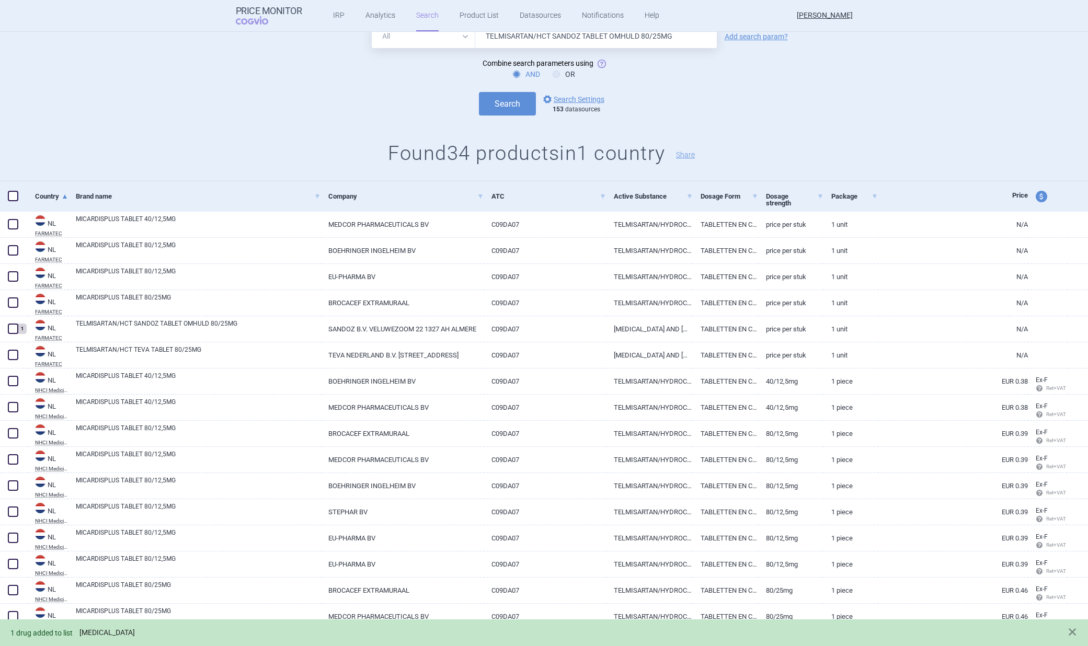
click at [98, 634] on link "[MEDICAL_DATA]" at bounding box center [106, 632] width 55 height 9
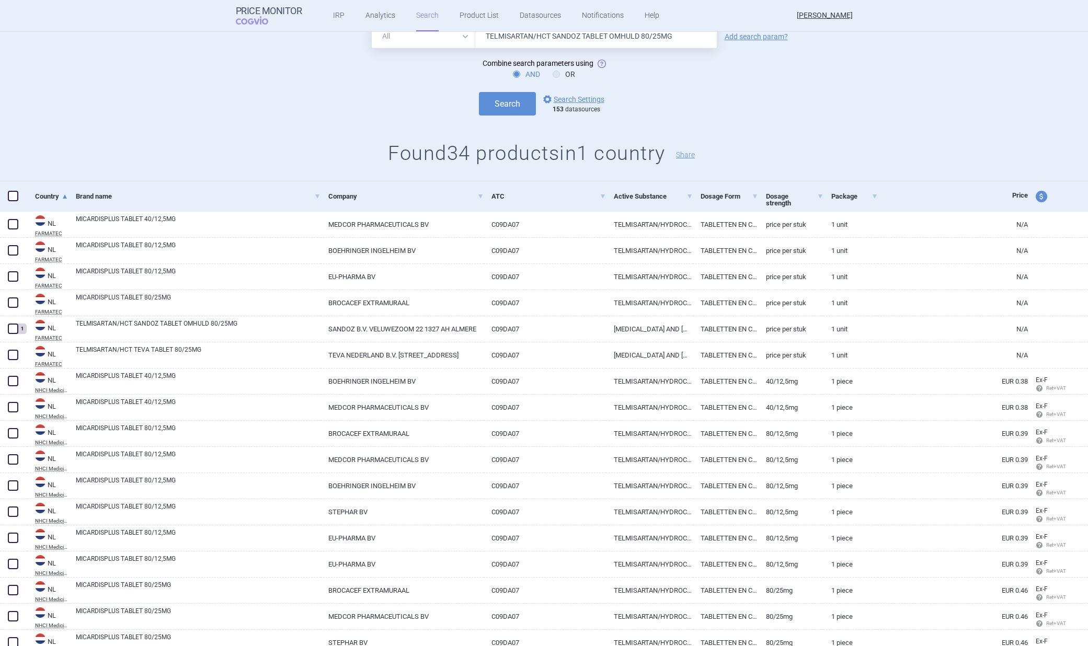
click at [309, 134] on div "All Brand Name ATC Company Active Substance Country Newer than TELMISARTAN/HCT …" at bounding box center [544, 97] width 1088 height 167
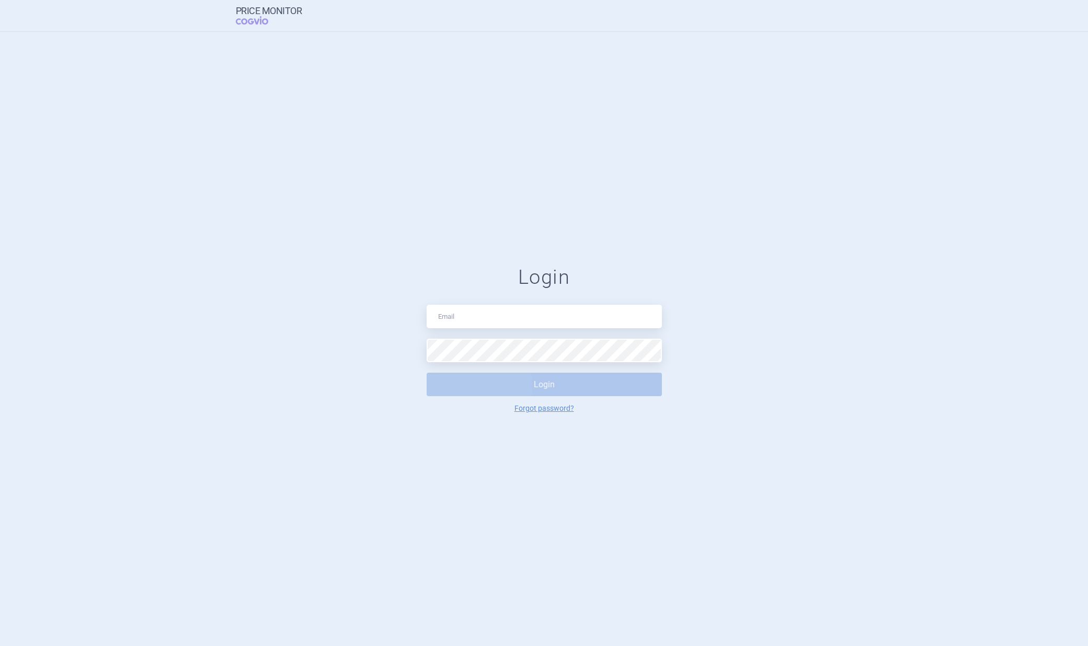
click at [623, 483] on div "Login Login Forgot password?" at bounding box center [544, 339] width 1088 height 614
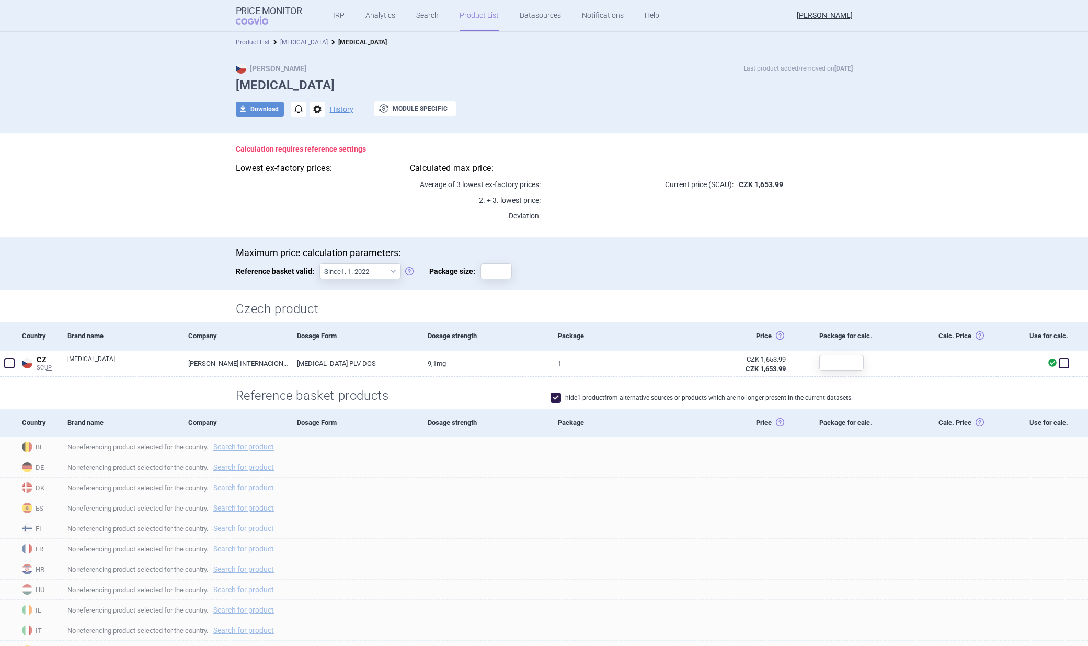
click at [554, 399] on span at bounding box center [555, 398] width 10 height 10
checkbox input "false"
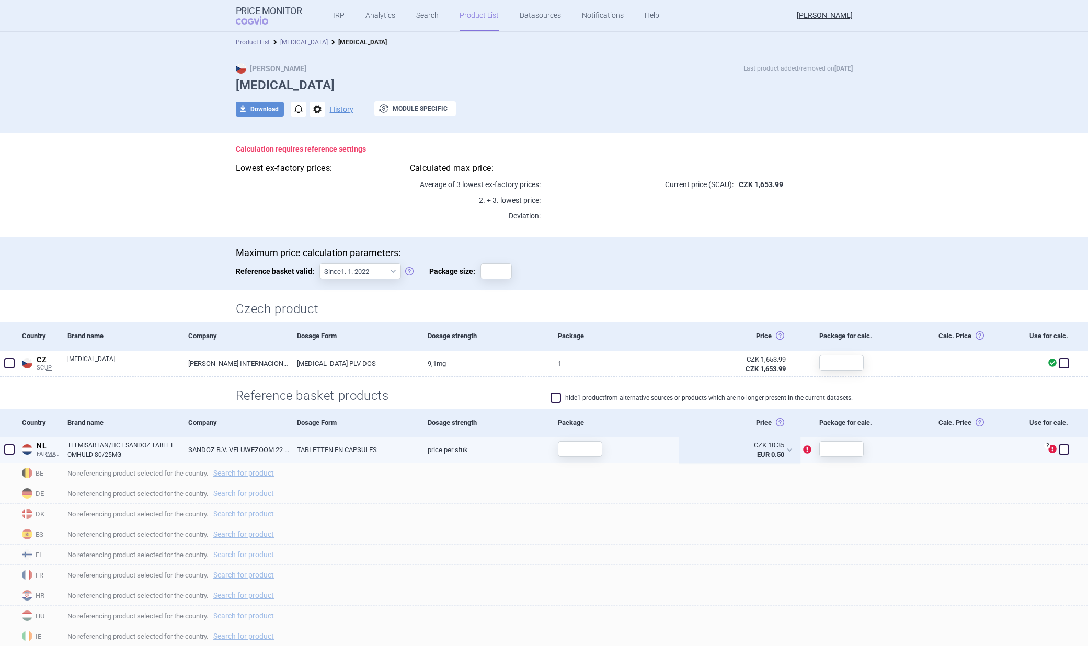
click at [784, 449] on div "CZK 10.35 EUR 0.50" at bounding box center [740, 450] width 118 height 26
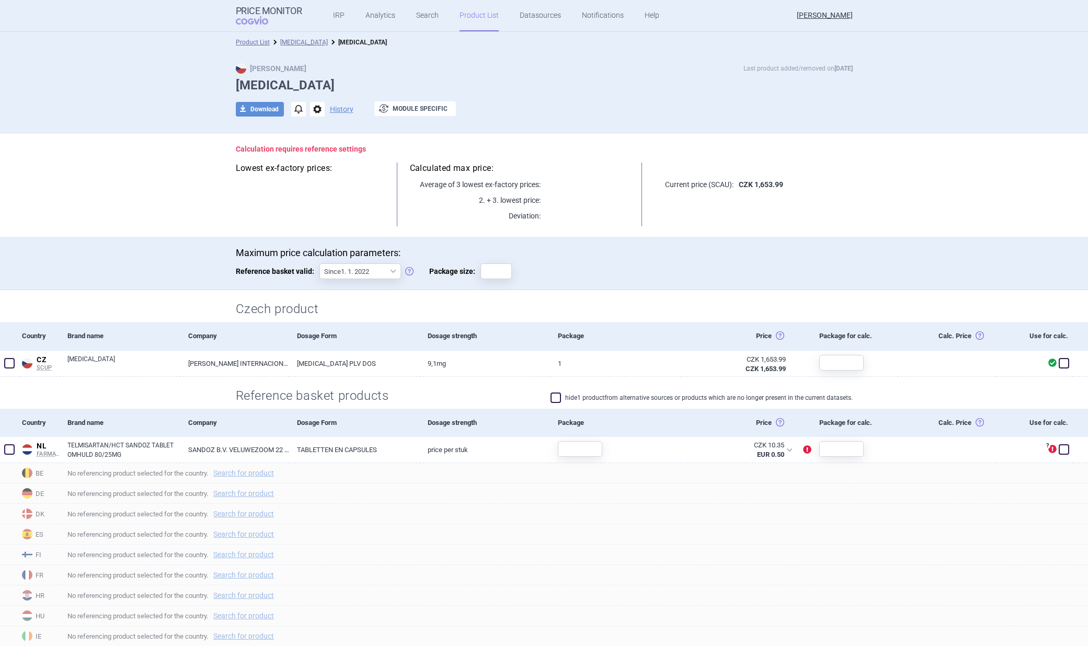
click at [876, 211] on section "Calculation requires reference settings Lowest ex-factory prices: Calculated ma…" at bounding box center [544, 484] width 1088 height 703
click at [819, 12] on link "[PERSON_NAME]" at bounding box center [825, 15] width 56 height 31
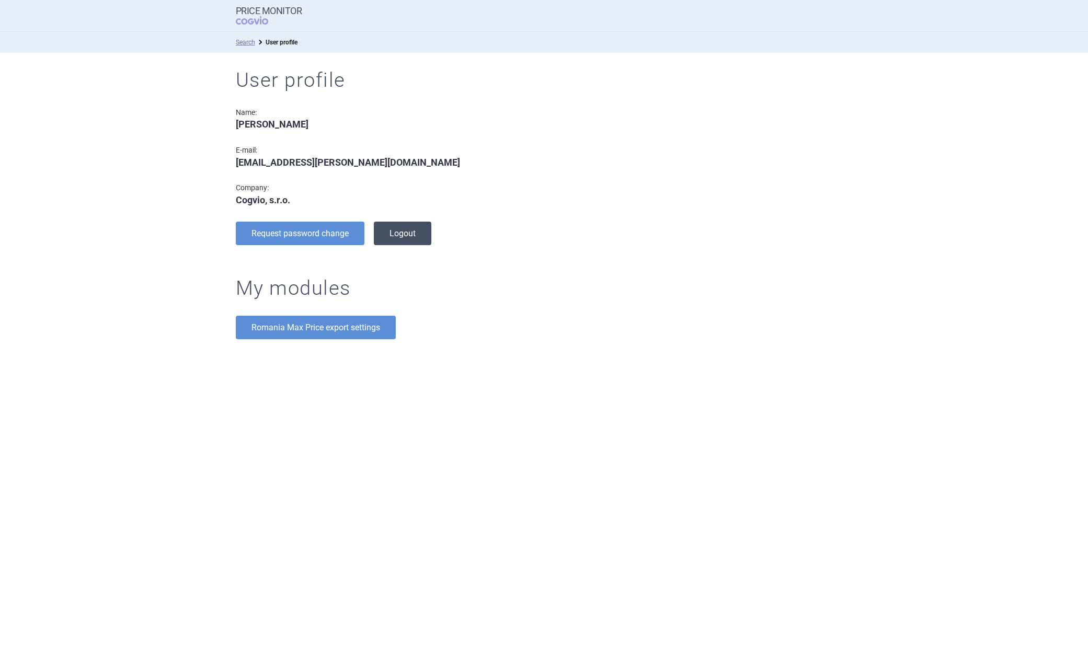
click at [397, 229] on button "Logout" at bounding box center [403, 234] width 58 height 24
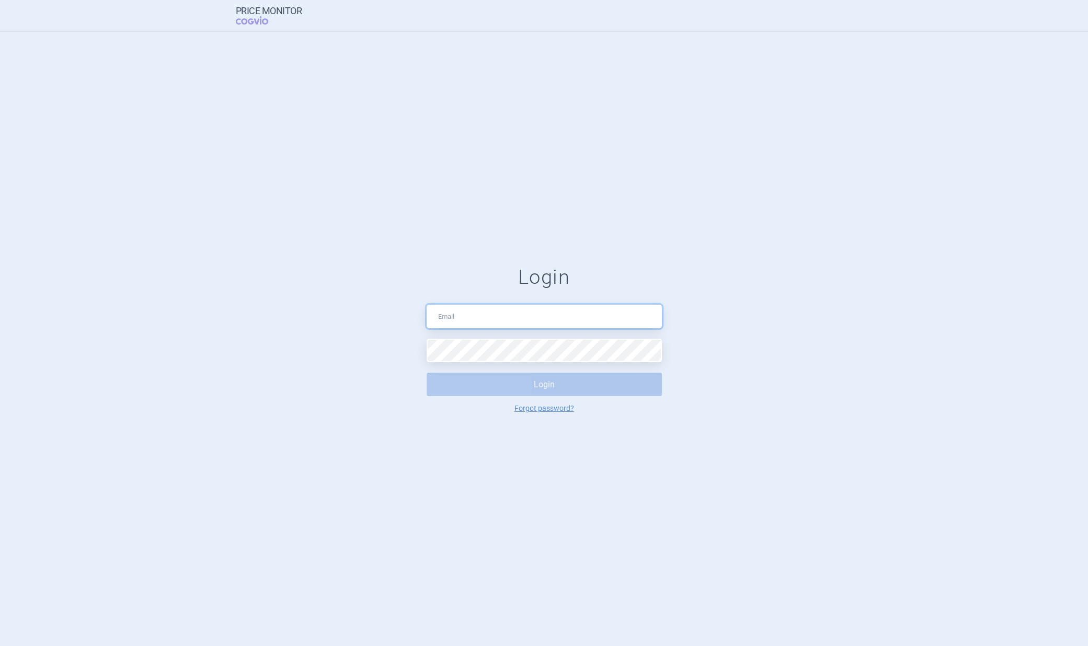
click at [501, 321] on input "text" at bounding box center [544, 317] width 235 height 24
paste input "czech-max-price-tester@cogvio.com"
type input "czech-max-price-tester@cogvio.com"
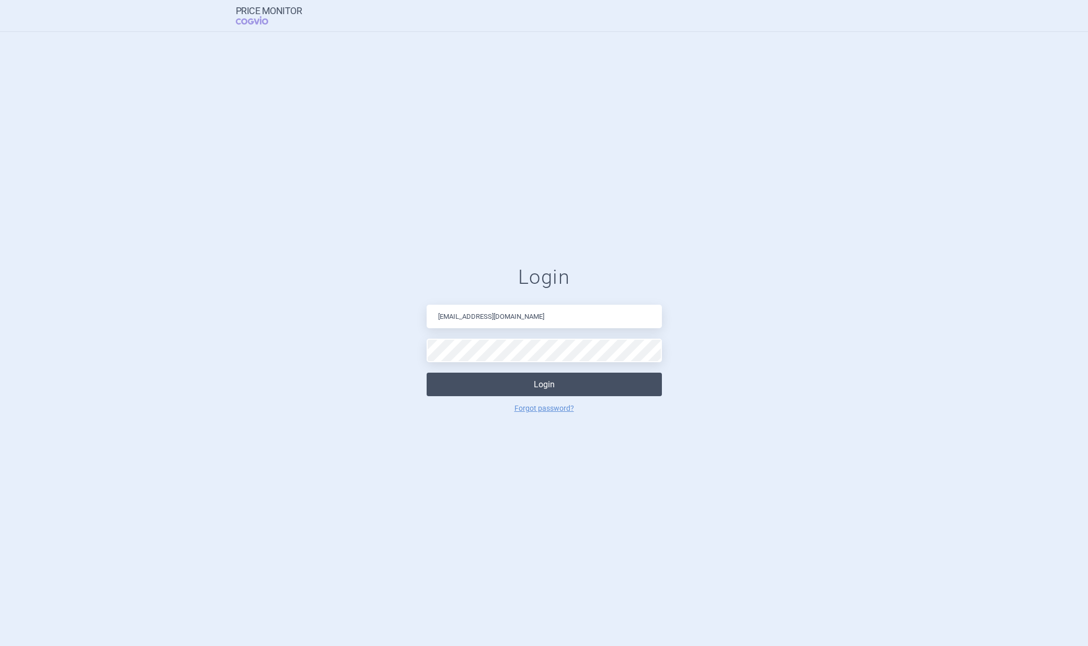
click at [549, 377] on button "Login" at bounding box center [544, 385] width 235 height 24
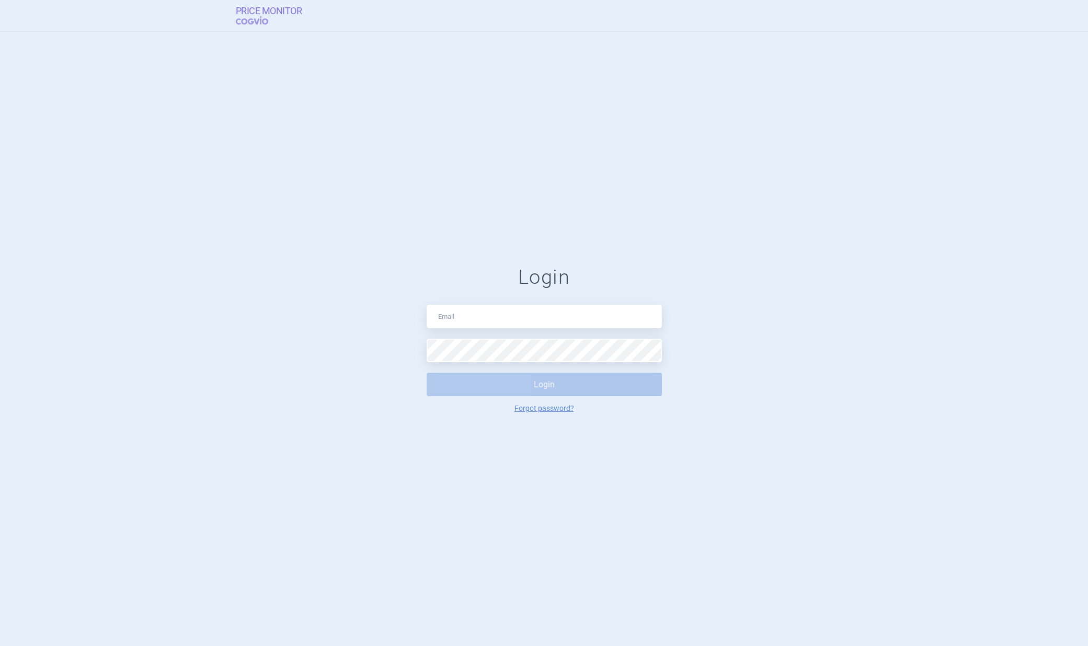
click at [251, 16] on span "COGVIO" at bounding box center [259, 20] width 47 height 8
click at [553, 306] on input "text" at bounding box center [544, 317] width 235 height 24
paste input "[EMAIL_ADDRESS][PERSON_NAME][DOMAIN_NAME]"
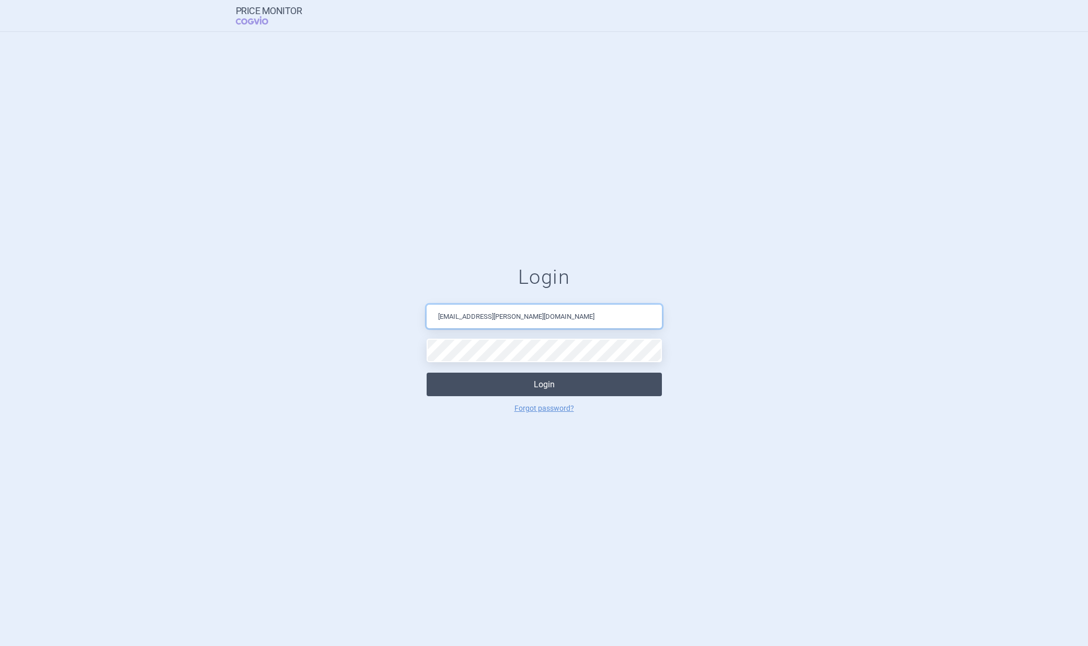
type input "[EMAIL_ADDRESS][PERSON_NAME][DOMAIN_NAME]"
click at [553, 383] on button "Login" at bounding box center [544, 385] width 235 height 24
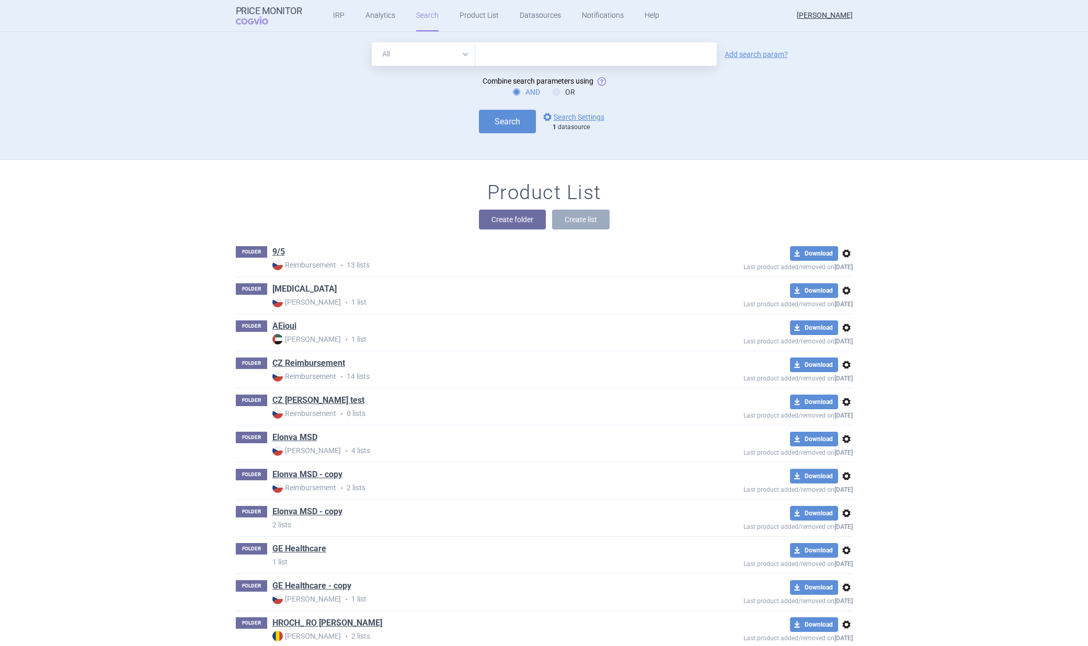
click at [296, 289] on link "[MEDICAL_DATA]" at bounding box center [304, 289] width 64 height 12
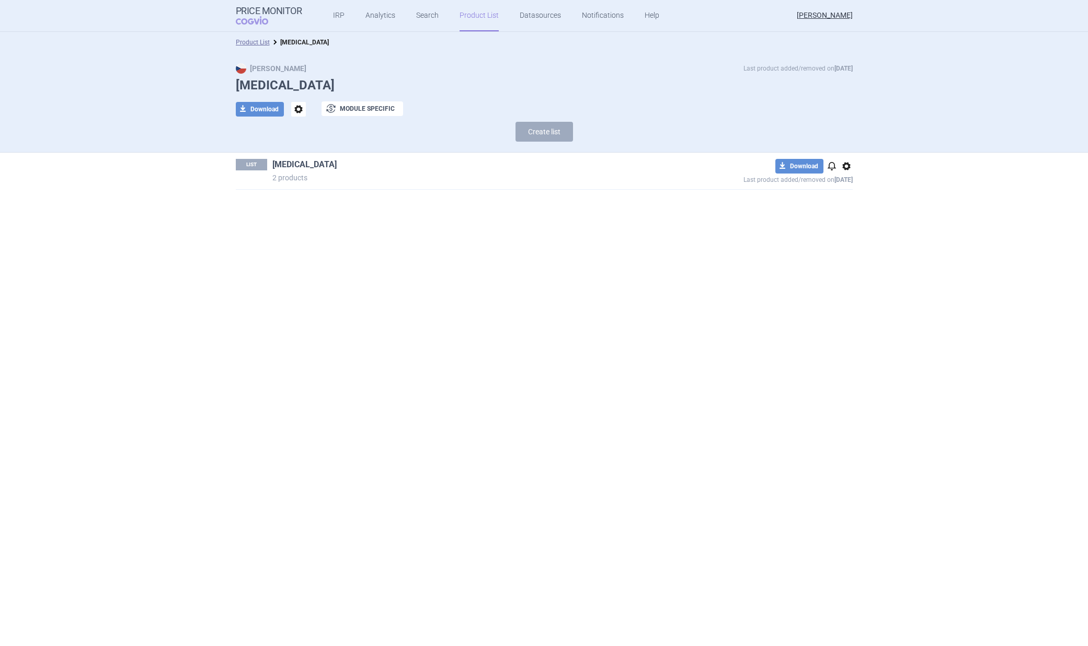
click at [302, 163] on link "[MEDICAL_DATA]" at bounding box center [304, 165] width 64 height 12
